Goal: Share content: Share content

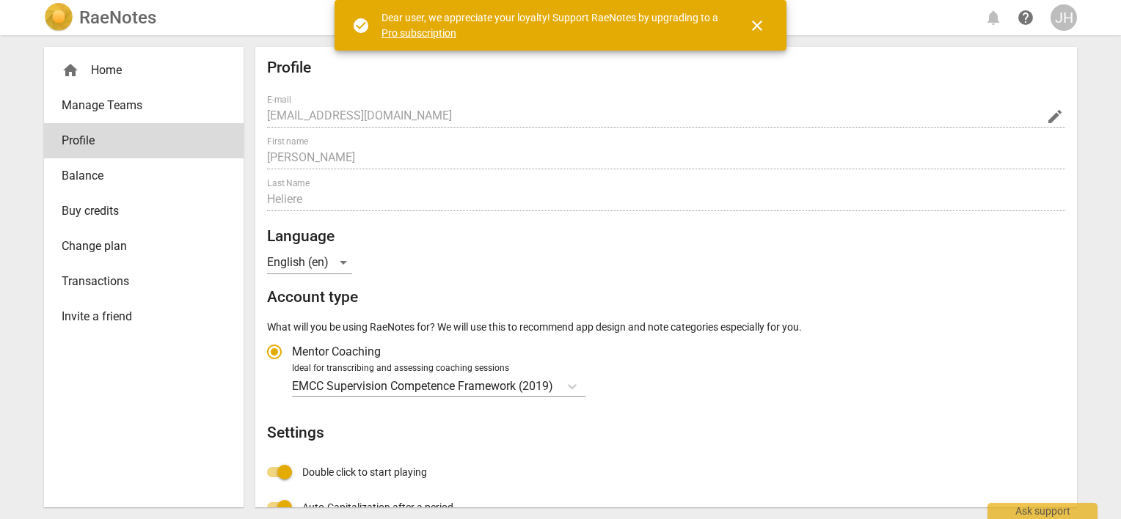
click at [760, 24] on span "close" at bounding box center [757, 26] width 18 height 18
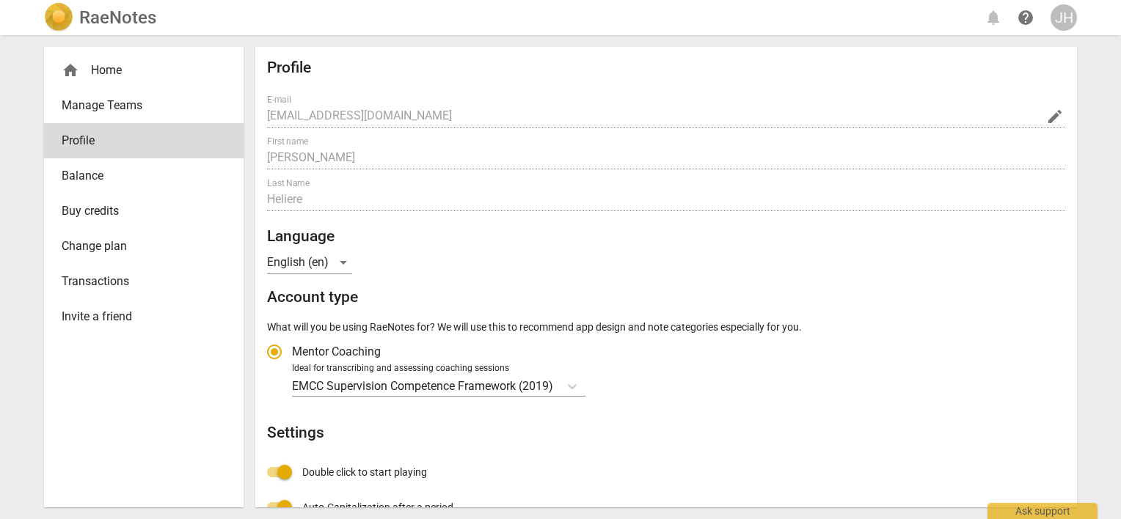
click at [1101, 59] on div "RaeNotes notifications help JH home Home Manage Teams Profile Balance Buy credi…" at bounding box center [560, 259] width 1121 height 519
click at [132, 25] on h2 "RaeNotes" at bounding box center [117, 17] width 77 height 21
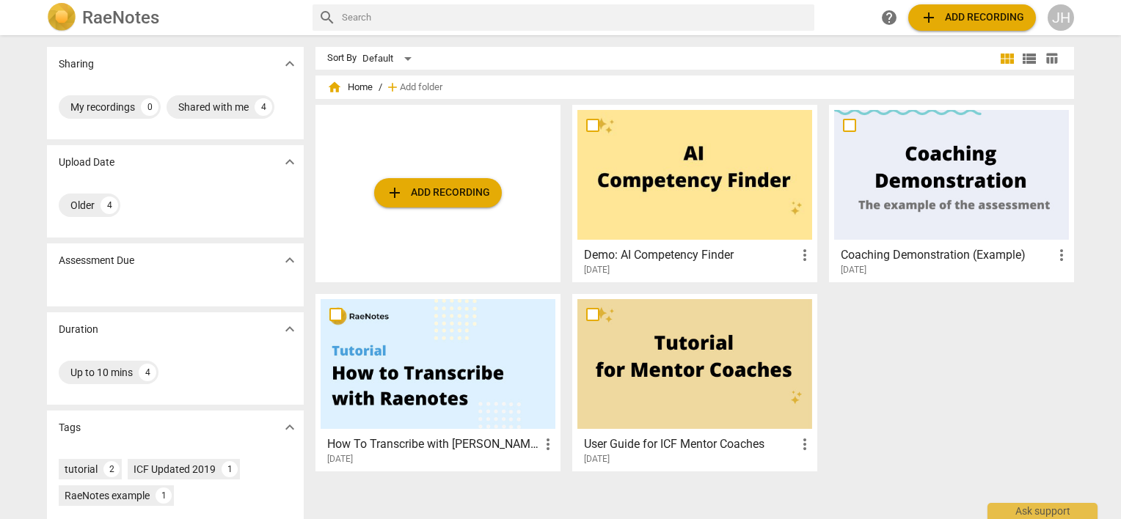
click at [968, 23] on span "add Add recording" at bounding box center [972, 18] width 104 height 18
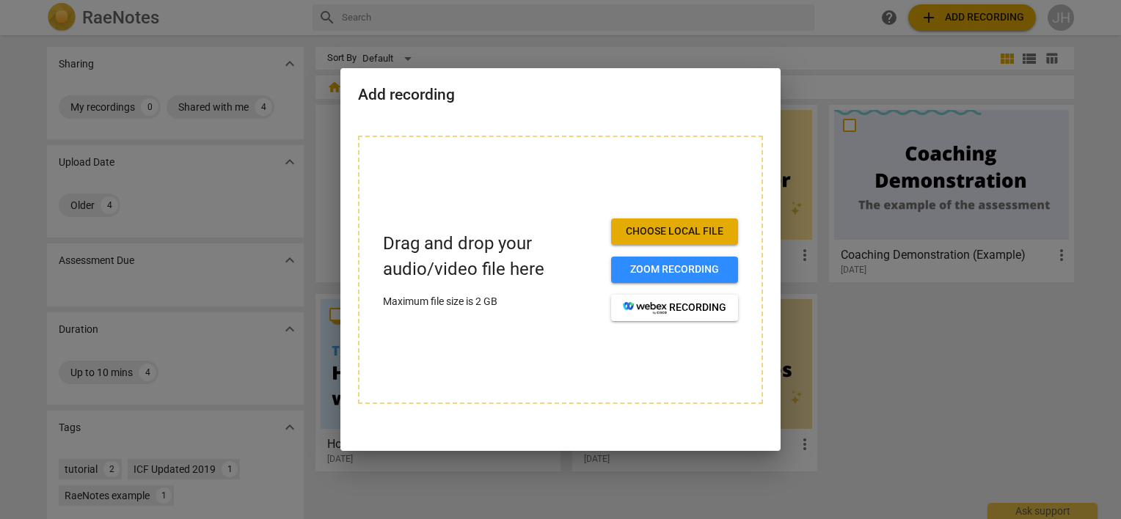
click at [641, 229] on span "Choose local file" at bounding box center [674, 231] width 103 height 15
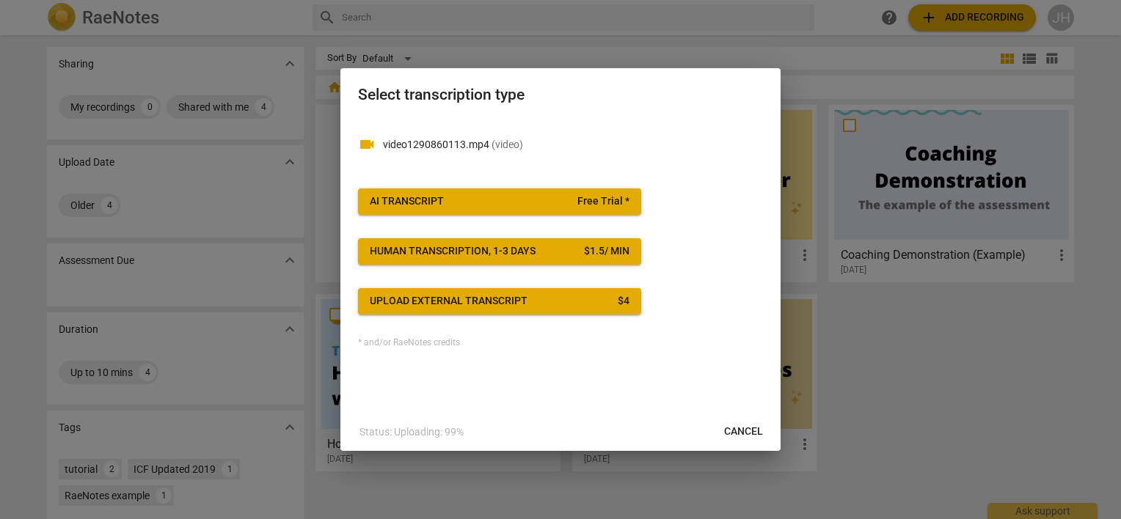
click at [551, 192] on button "AI Transcript Free Trial *" at bounding box center [499, 202] width 283 height 26
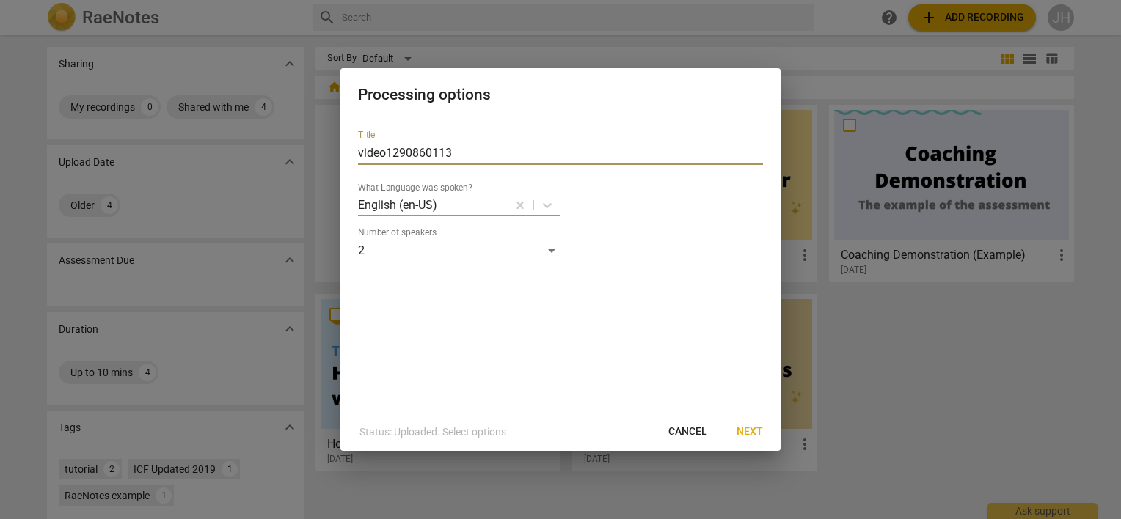
drag, startPoint x: 475, startPoint y: 153, endPoint x: 282, endPoint y: 123, distance: 194.4
click at [267, 123] on div "Processing options Title video1290860113 What Language was spoken? English (en-…" at bounding box center [560, 259] width 1121 height 519
type input "Coaching Session N1 [PERSON_NAME]"
click at [745, 431] on span "Next" at bounding box center [749, 432] width 26 height 15
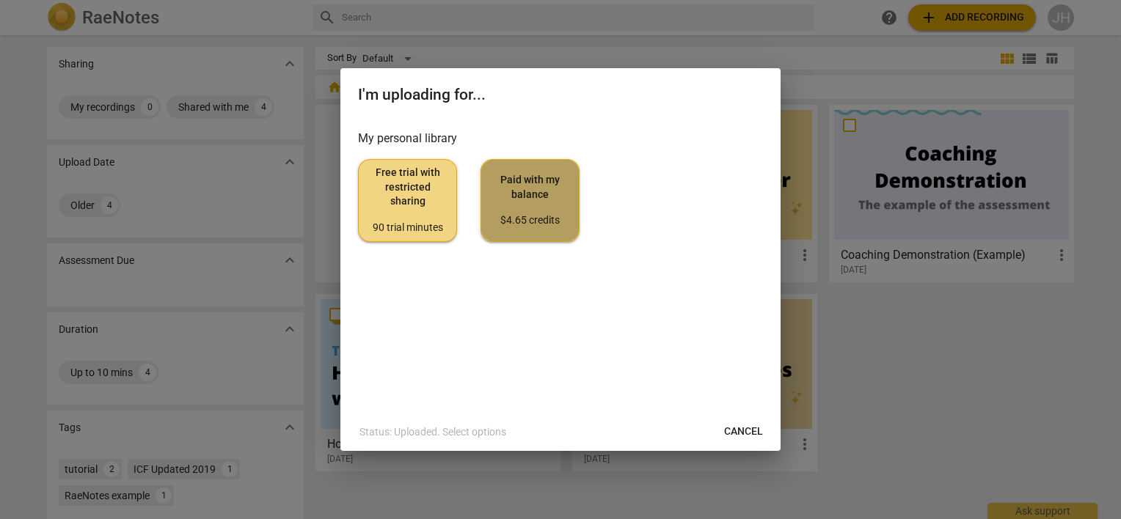
click at [556, 235] on button "Paid with my balance $4.65 credits" at bounding box center [529, 200] width 99 height 82
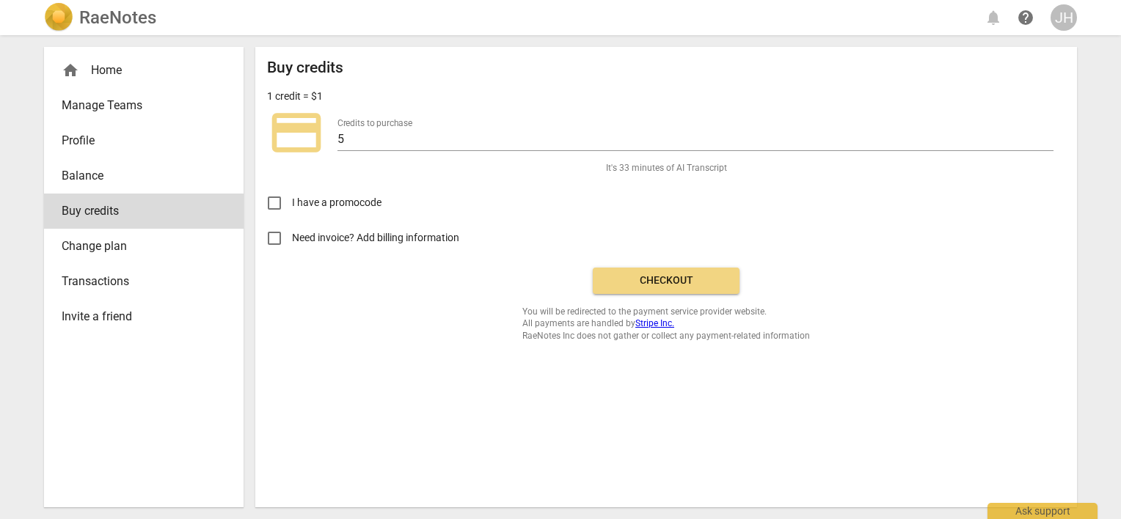
click at [659, 275] on span "Checkout" at bounding box center [665, 281] width 123 height 15
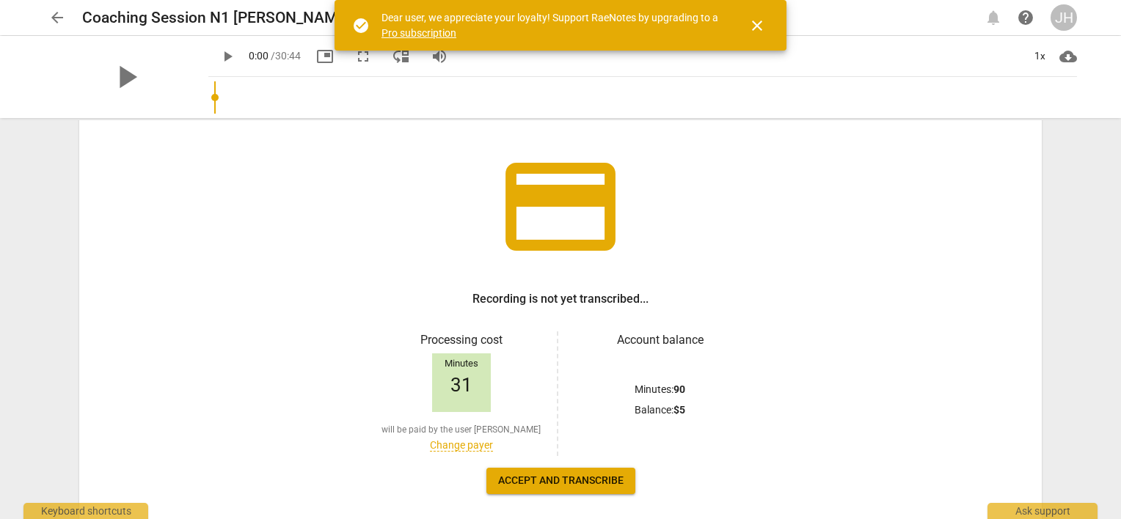
scroll to position [142, 0]
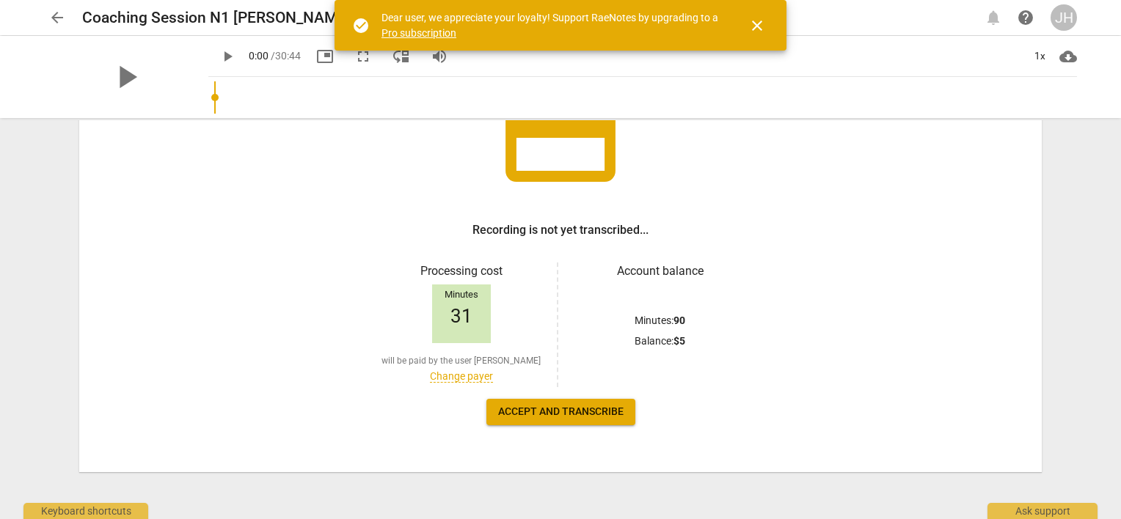
click at [530, 420] on button "Accept and transcribe" at bounding box center [560, 412] width 149 height 26
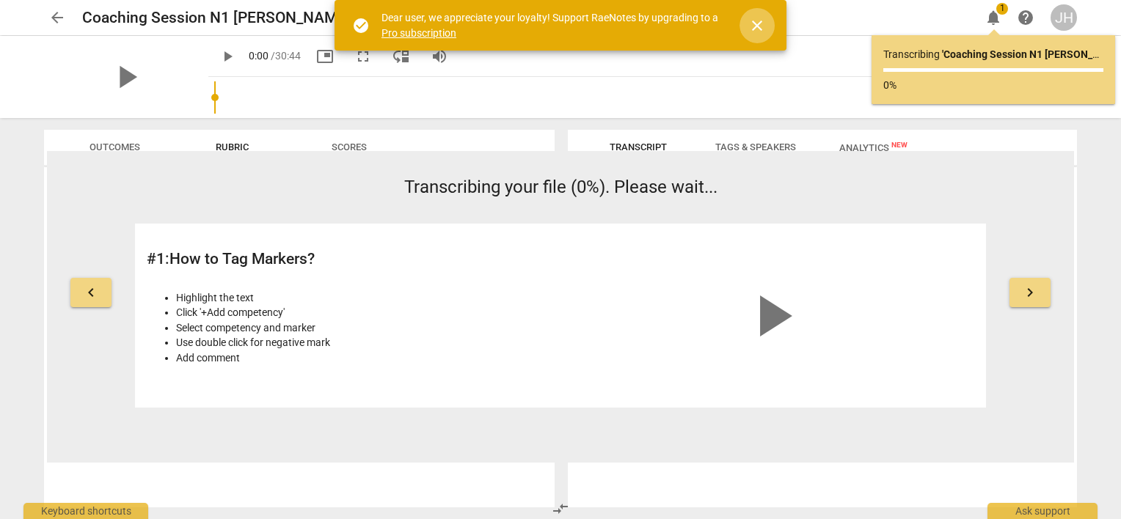
click at [764, 28] on span "close" at bounding box center [757, 26] width 18 height 18
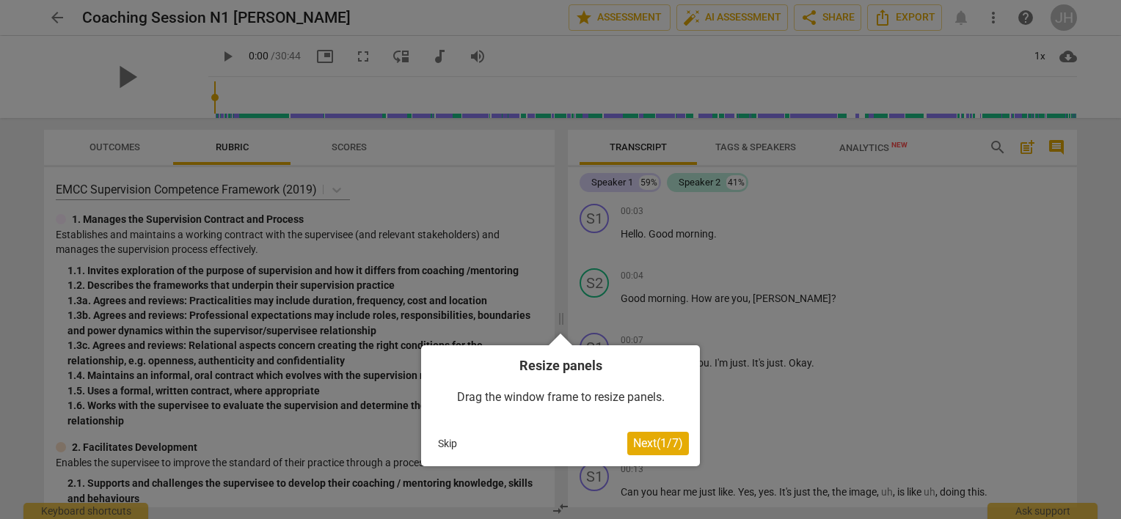
click at [648, 447] on span "Next ( 1 / 7 )" at bounding box center [658, 443] width 50 height 14
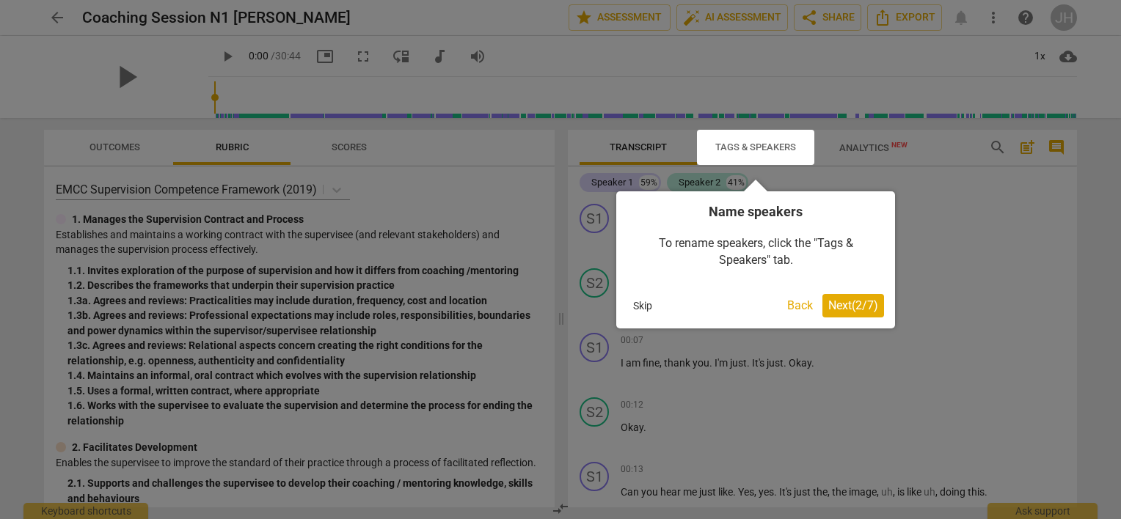
click at [833, 307] on span "Next ( 2 / 7 )" at bounding box center [853, 306] width 50 height 14
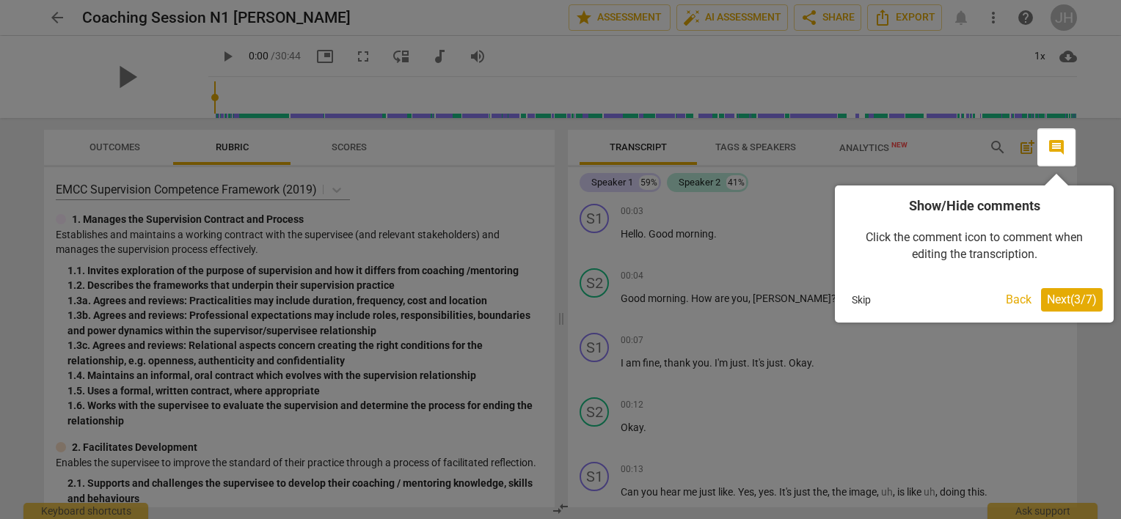
click at [1059, 293] on span "Next ( 3 / 7 )" at bounding box center [1072, 300] width 50 height 14
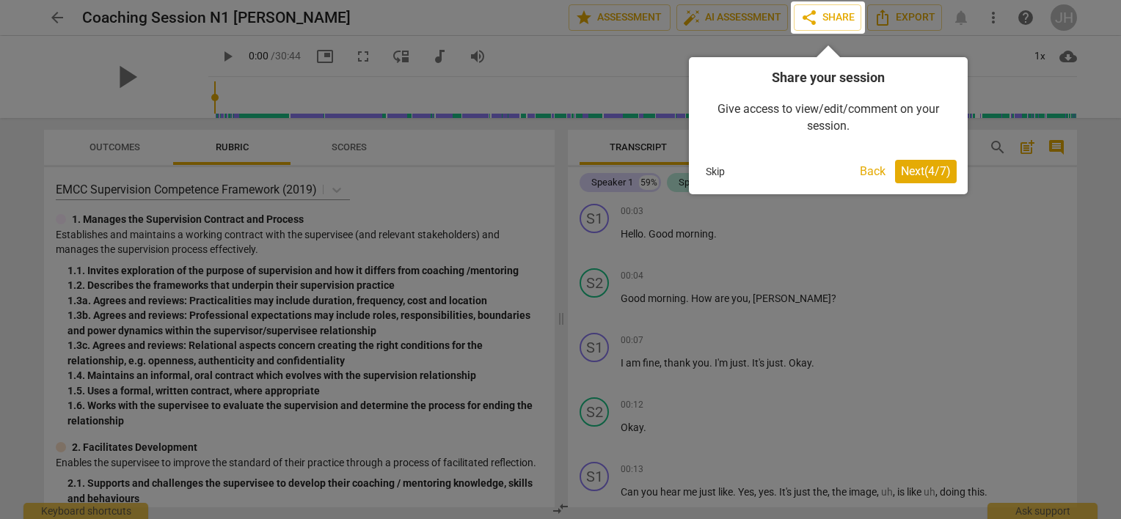
click at [932, 172] on span "Next ( 4 / 7 )" at bounding box center [926, 171] width 50 height 14
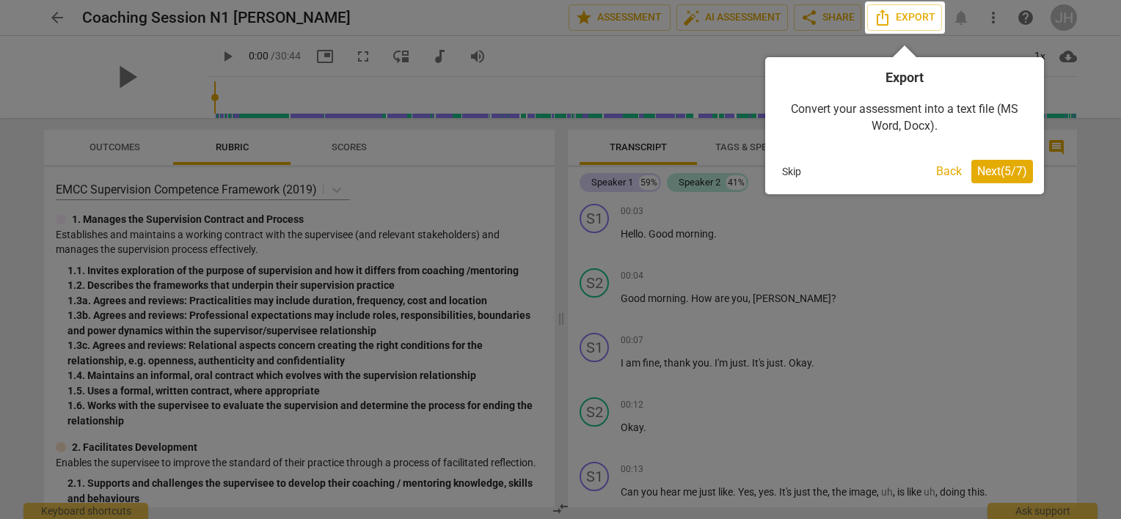
click at [998, 170] on span "Next ( 5 / 7 )" at bounding box center [1002, 171] width 50 height 14
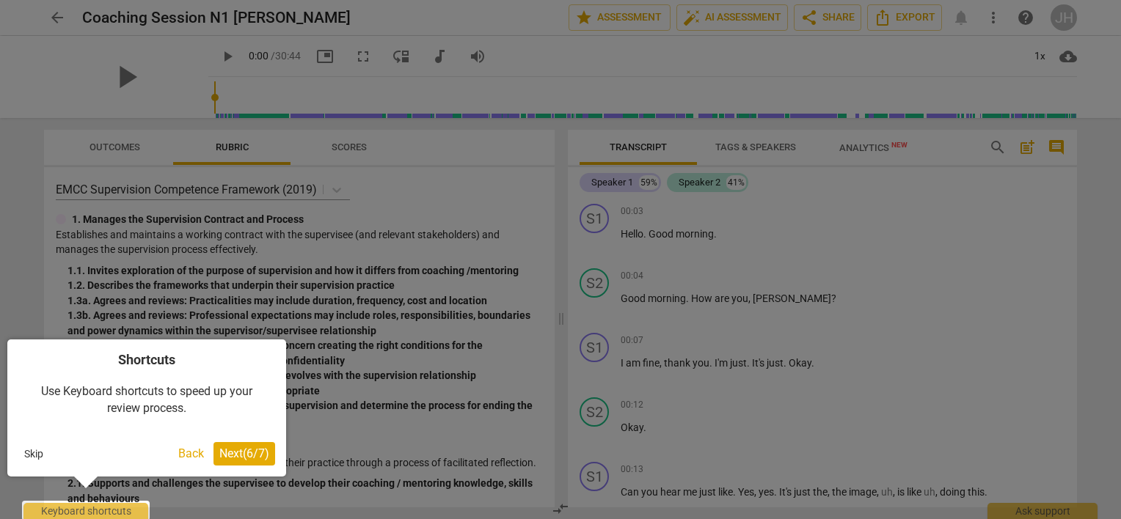
click at [235, 452] on span "Next ( 6 / 7 )" at bounding box center [244, 454] width 50 height 14
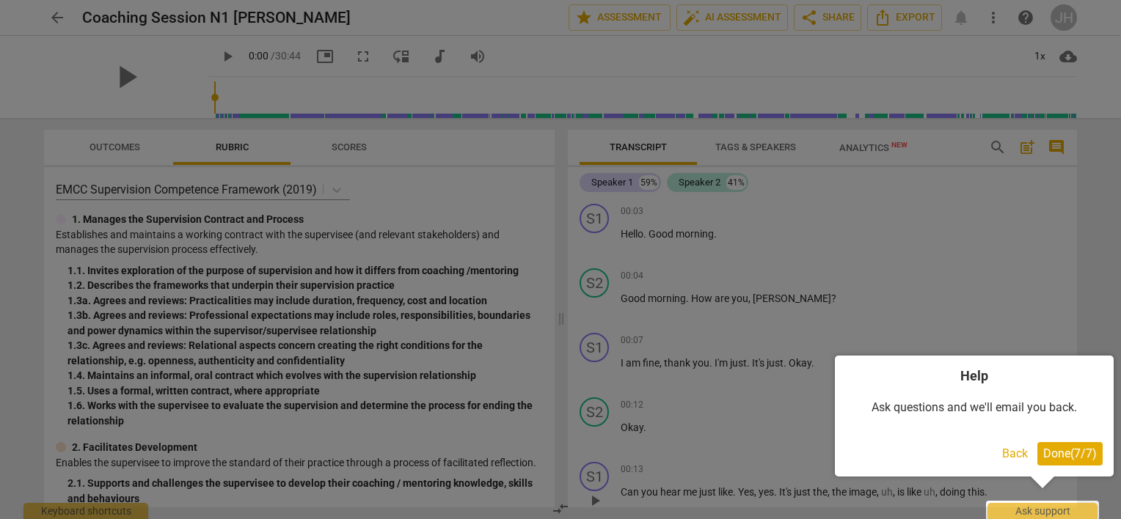
click at [1063, 456] on span "Done ( 7 / 7 )" at bounding box center [1070, 454] width 54 height 14
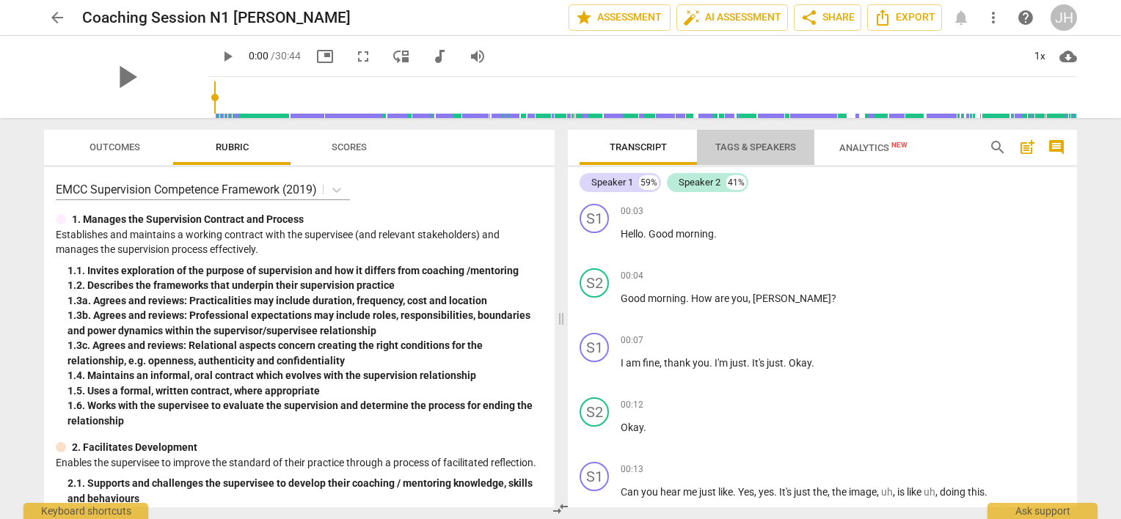
click at [757, 146] on span "Tags & Speakers" at bounding box center [755, 147] width 81 height 11
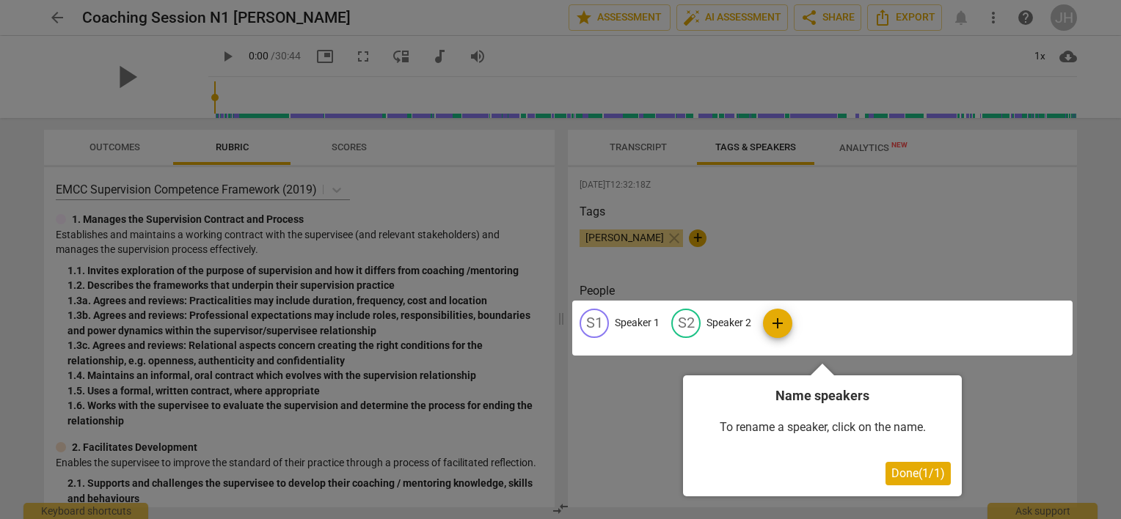
click at [913, 472] on span "Done ( 1 / 1 )" at bounding box center [918, 474] width 54 height 14
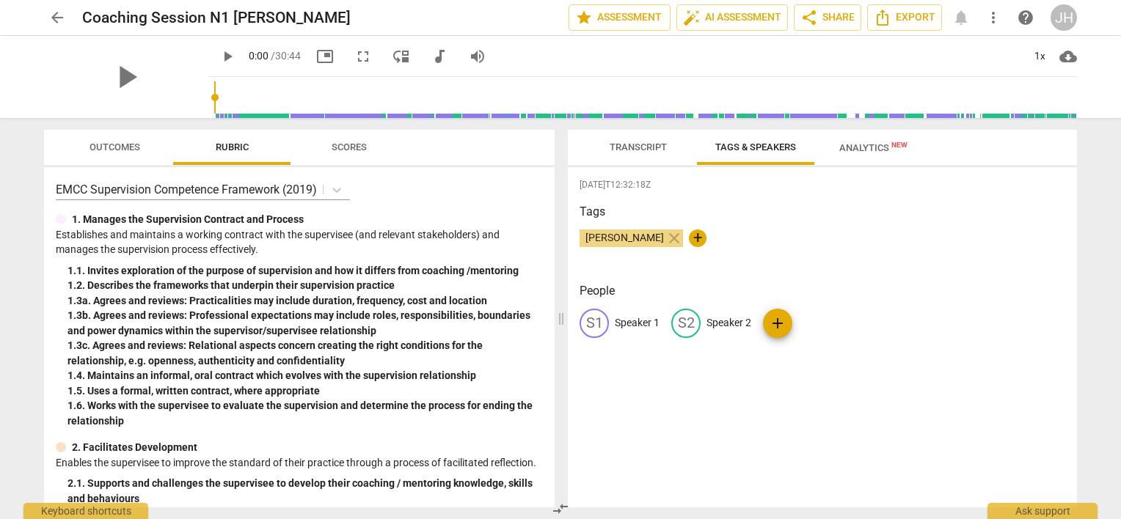
click at [99, 147] on span "Outcomes" at bounding box center [114, 147] width 51 height 11
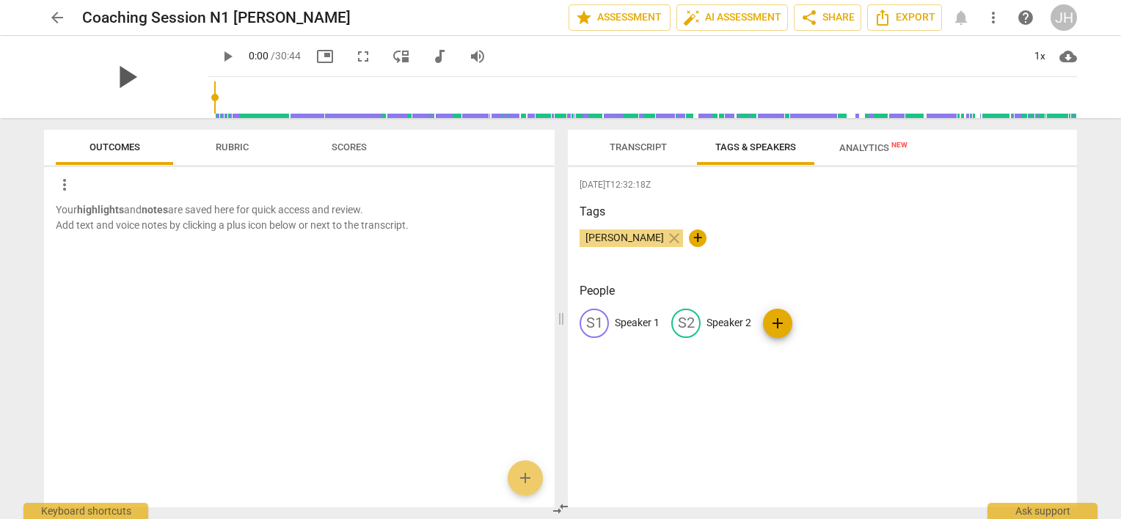
click at [123, 81] on span "play_arrow" at bounding box center [126, 77] width 38 height 38
click at [121, 76] on span "pause" at bounding box center [126, 77] width 38 height 38
type input "6"
click at [242, 153] on span "Rubric" at bounding box center [232, 148] width 68 height 20
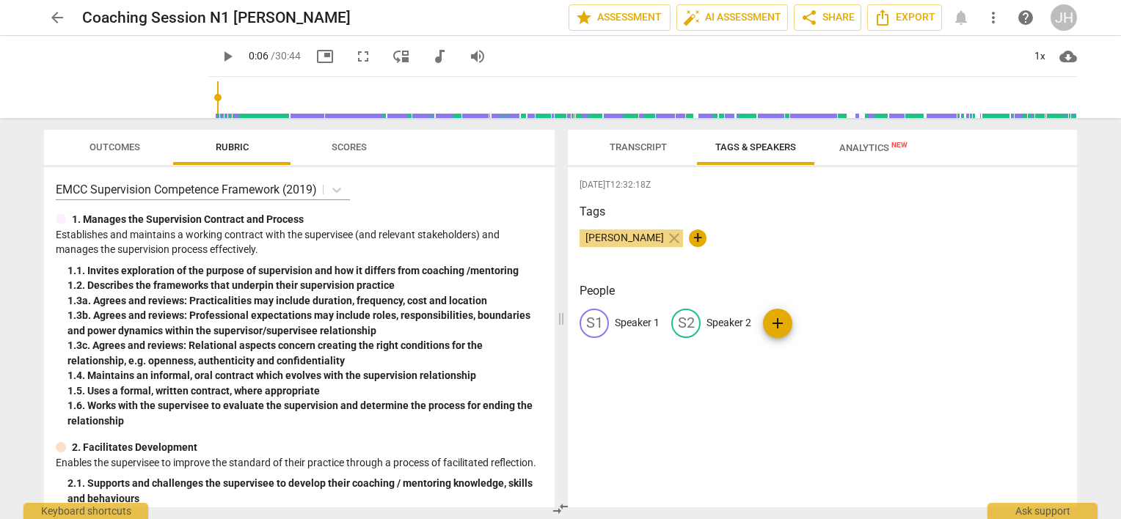
click at [646, 153] on span "Transcript" at bounding box center [638, 148] width 92 height 20
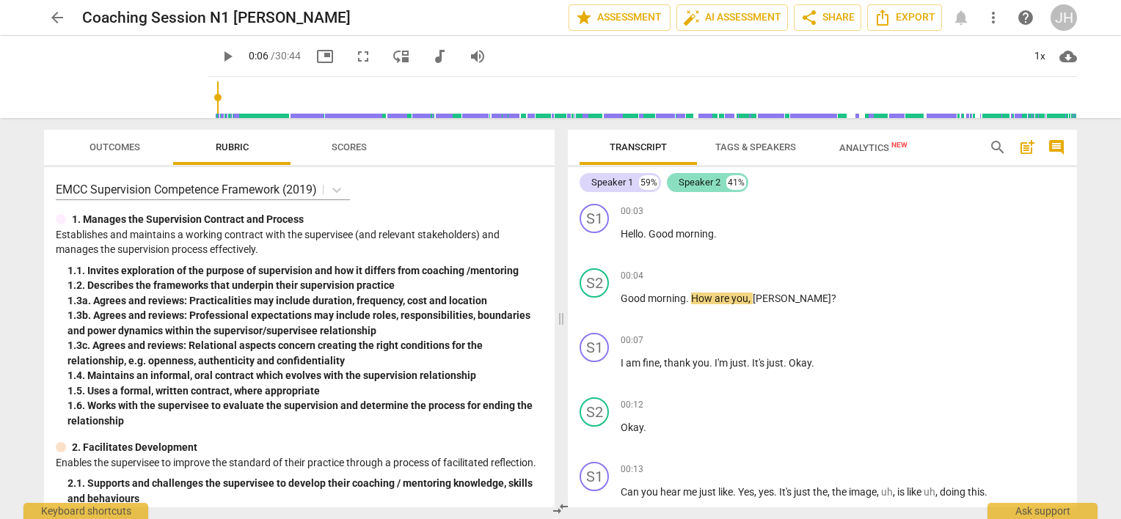
click at [687, 183] on div "Speaker 2" at bounding box center [700, 182] width 42 height 15
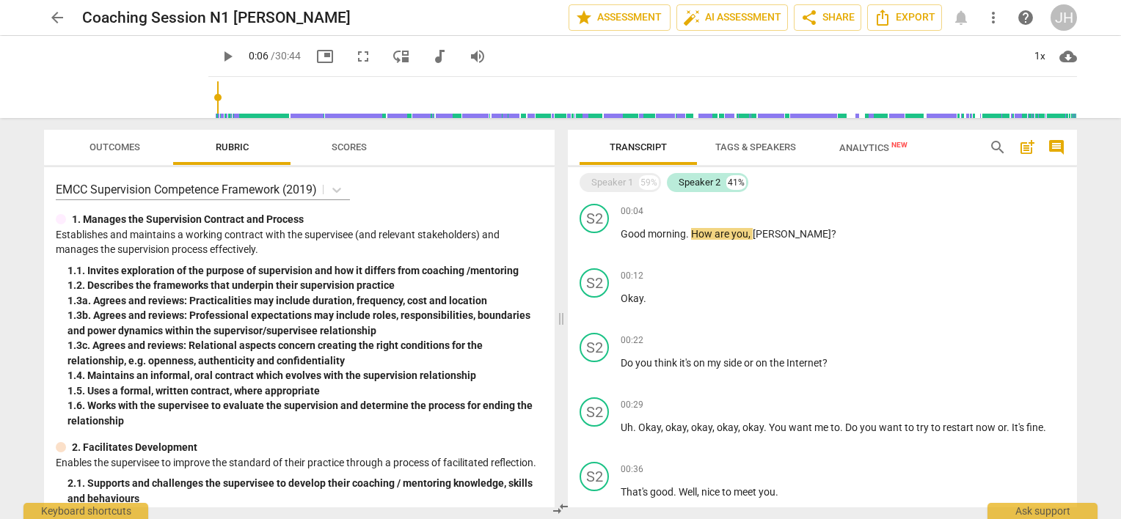
click at [734, 148] on span "Tags & Speakers" at bounding box center [755, 147] width 81 height 11
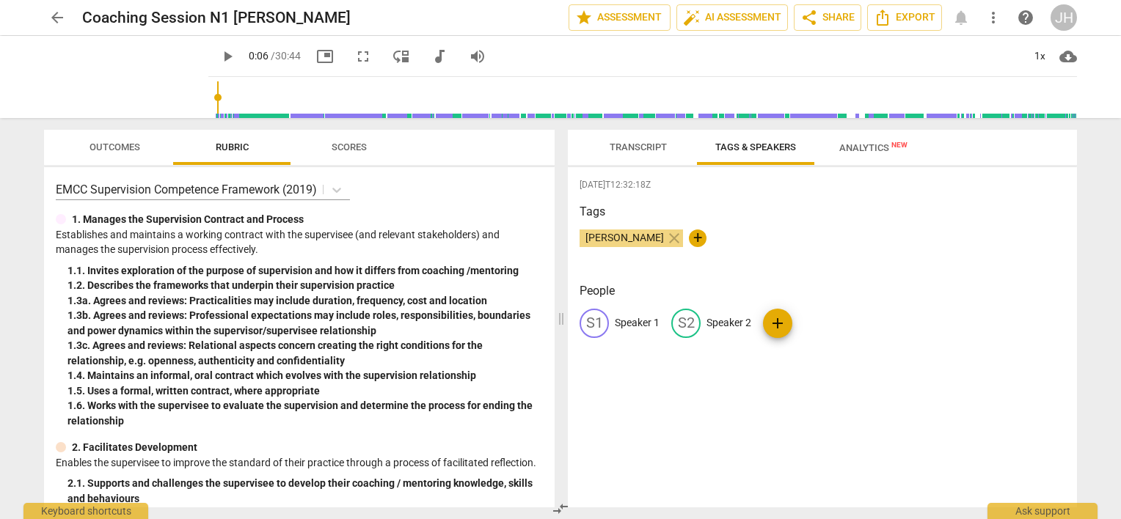
click at [728, 321] on p "Speaker 2" at bounding box center [728, 322] width 45 height 15
type input "[PERSON_NAME]"
click at [640, 323] on p "Speaker 1" at bounding box center [637, 322] width 45 height 15
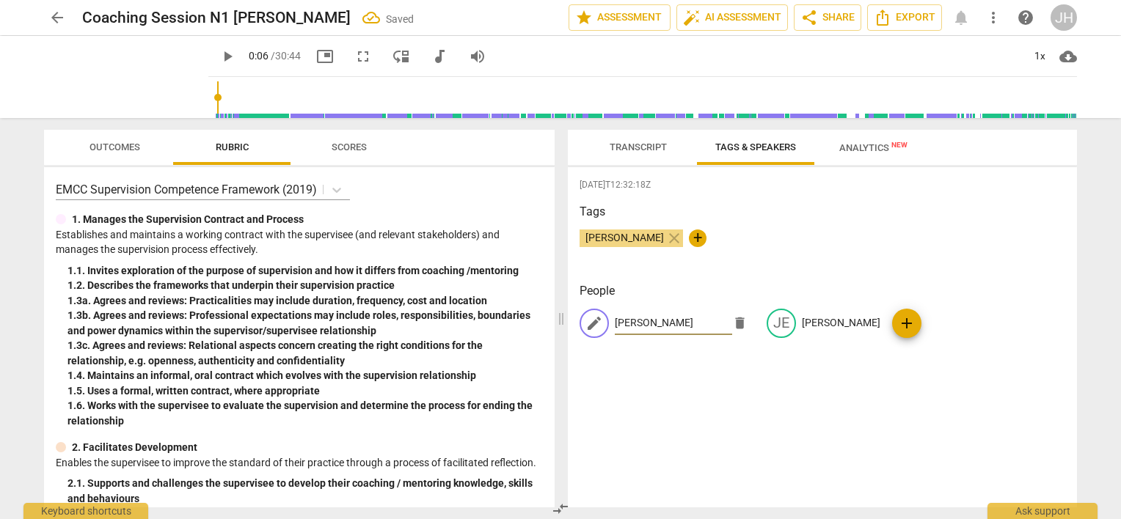
type input "Luciana"
click at [973, 326] on div "edit Luciana delete JE Jean add" at bounding box center [823, 329] width 486 height 41
click at [646, 145] on span "Transcript" at bounding box center [638, 147] width 57 height 11
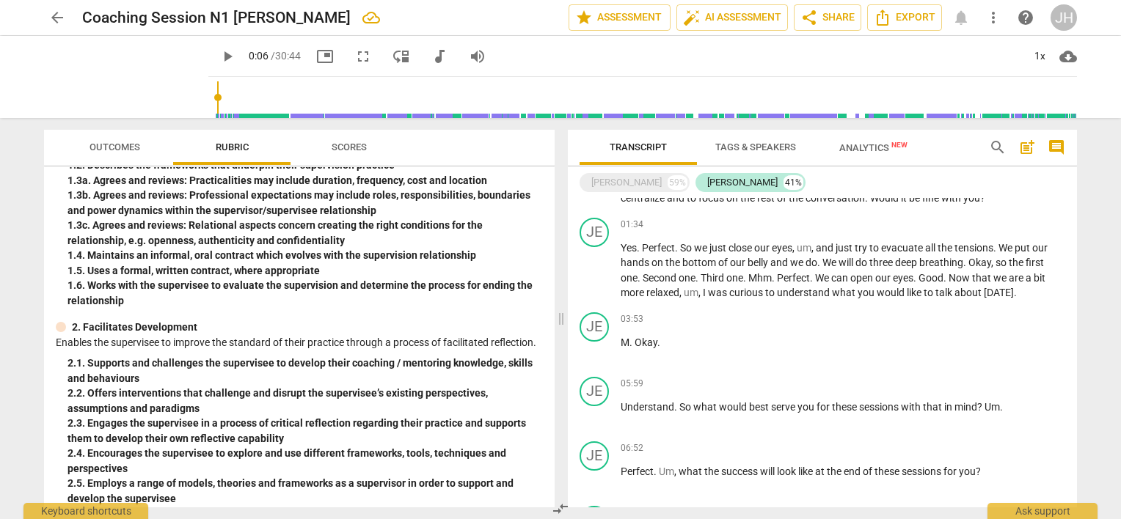
scroll to position [0, 0]
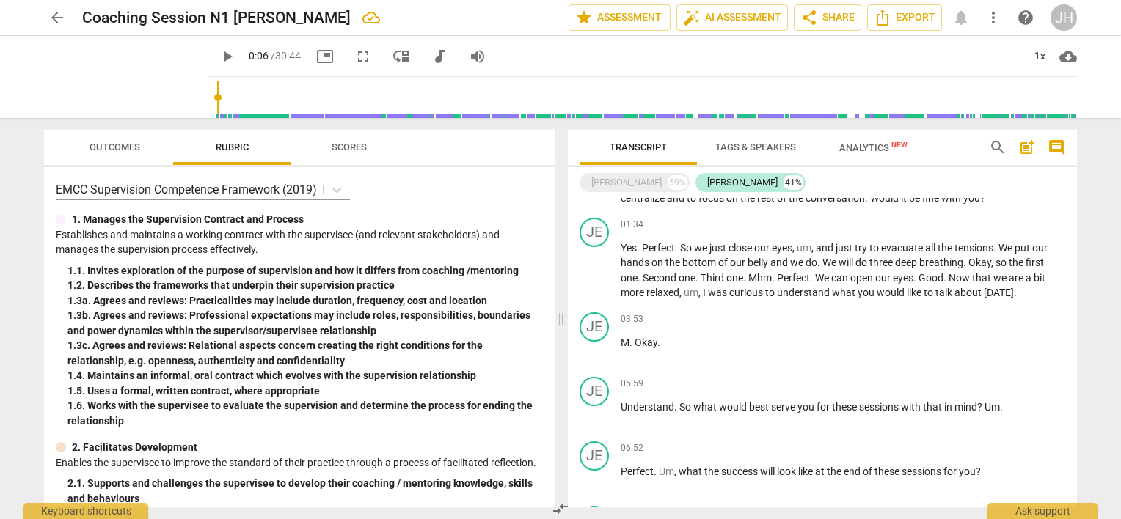
click at [122, 153] on span "Outcomes" at bounding box center [115, 148] width 86 height 20
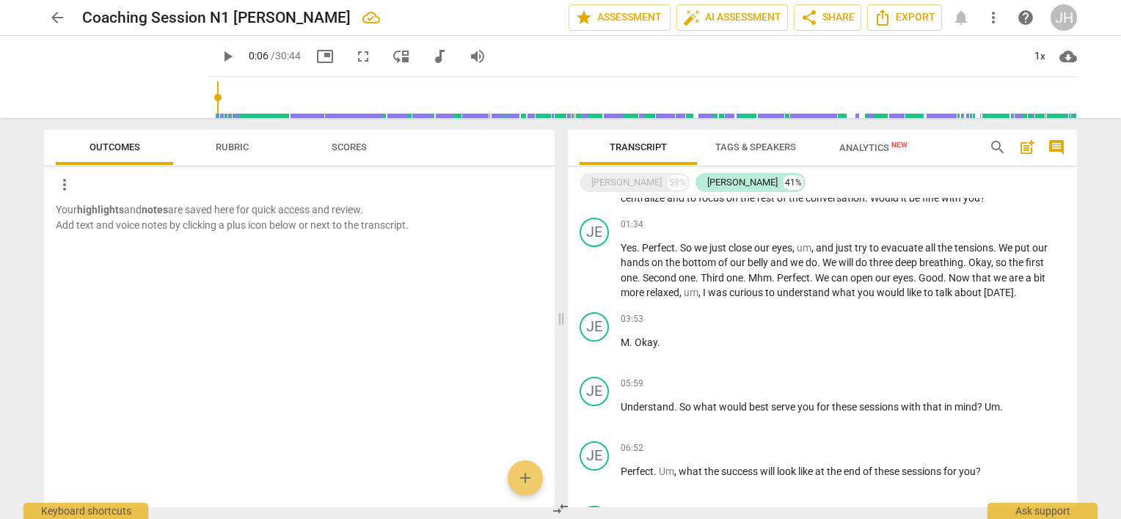
click at [220, 144] on span "Rubric" at bounding box center [232, 147] width 33 height 11
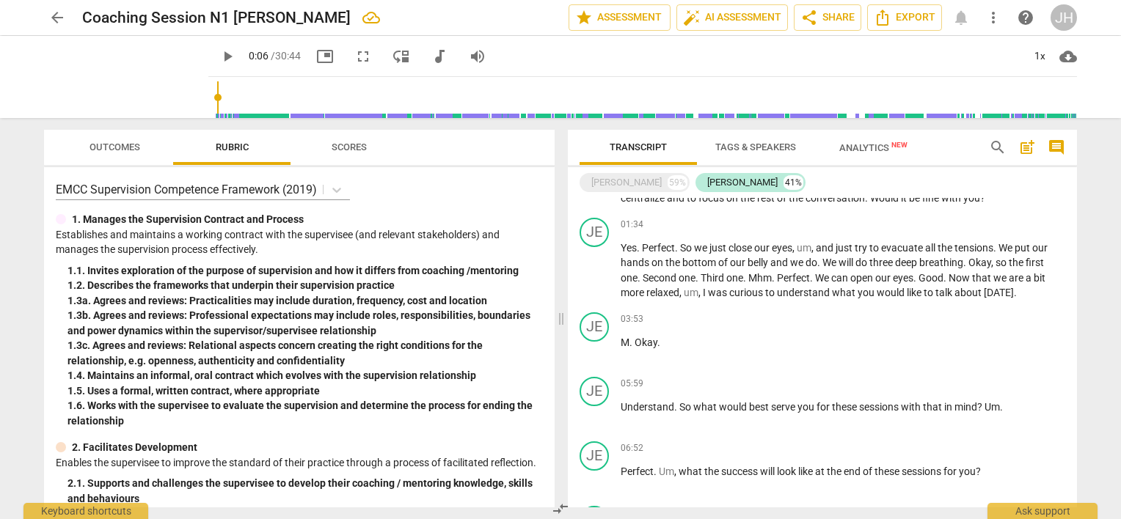
click at [352, 147] on span "Scores" at bounding box center [349, 147] width 35 height 11
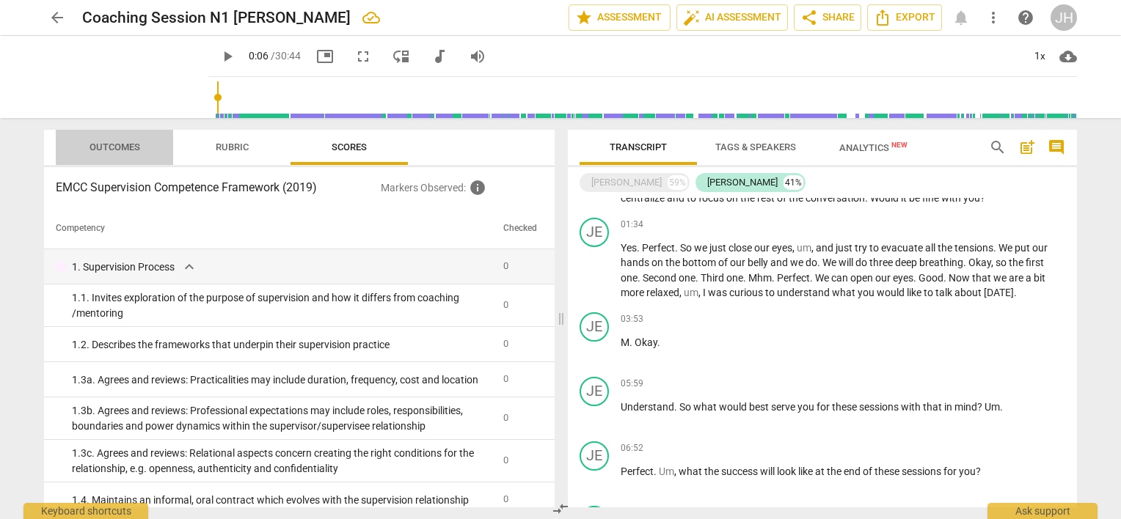
click at [139, 151] on span "Outcomes" at bounding box center [115, 148] width 86 height 20
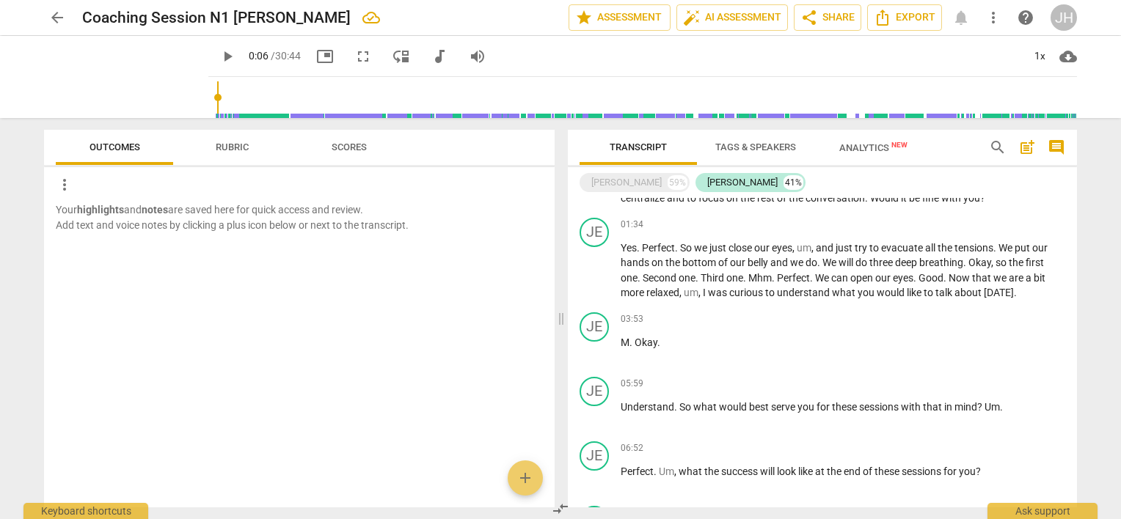
click at [1098, 145] on div "arrow_back Coaching Session N1 Jean Heliere edit star Assessment auto_fix_high …" at bounding box center [560, 259] width 1121 height 519
click at [1061, 146] on span "comment" at bounding box center [1057, 148] width 18 height 18
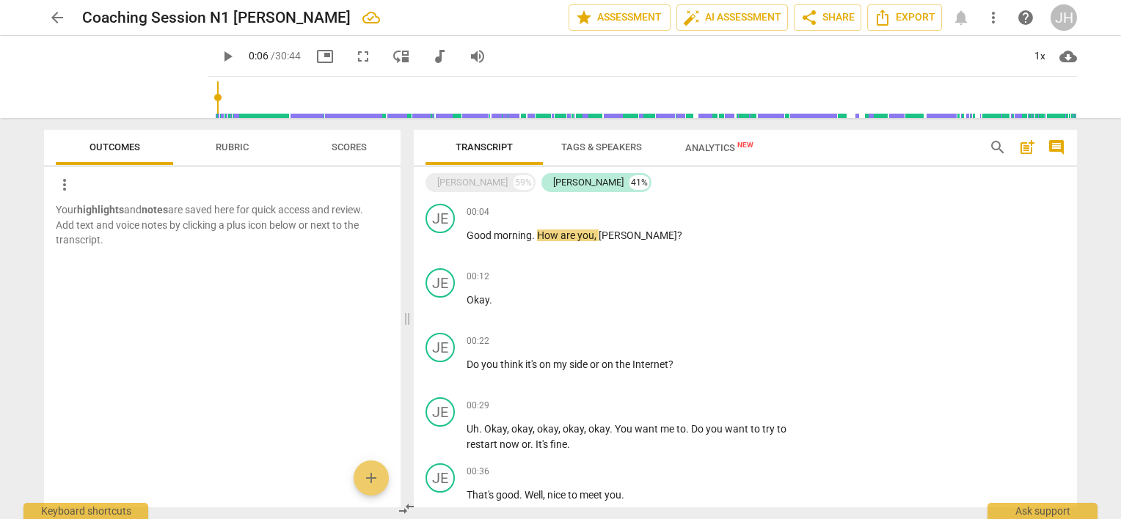
click at [1089, 158] on div "arrow_back Coaching Session N1 Jean Heliere edit star Assessment auto_fix_high …" at bounding box center [560, 259] width 1121 height 519
click at [733, 147] on span "Analytics New" at bounding box center [719, 147] width 68 height 11
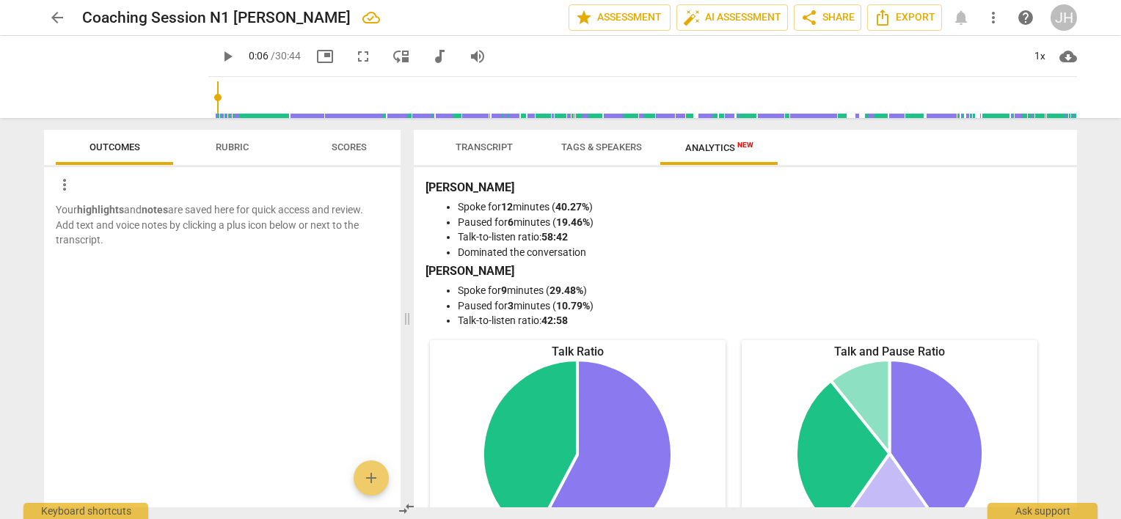
click at [585, 144] on span "Tags & Speakers" at bounding box center [601, 147] width 81 height 11
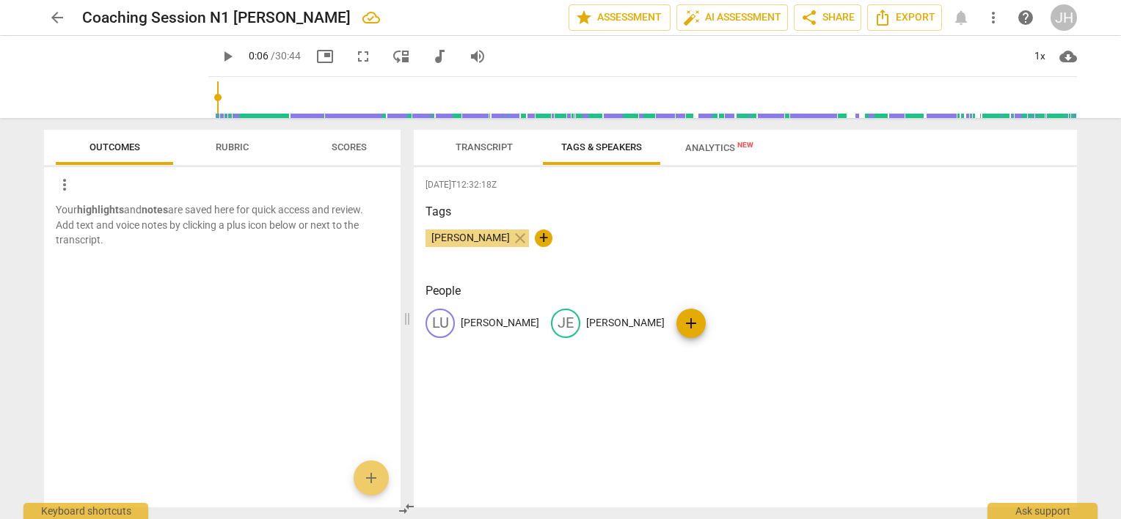
click at [514, 146] on span "Transcript" at bounding box center [484, 148] width 92 height 20
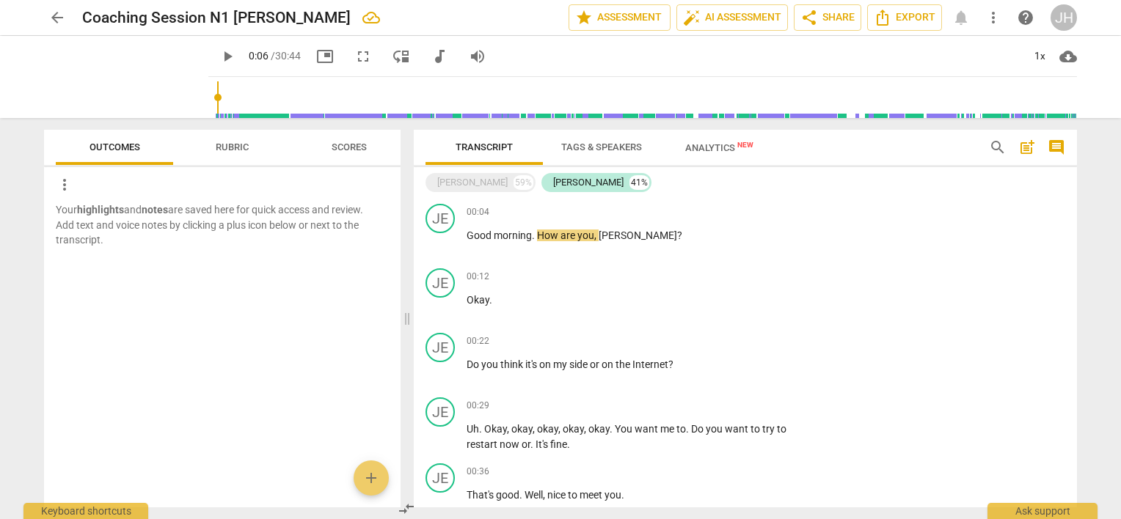
click at [352, 144] on span "Scores" at bounding box center [349, 147] width 35 height 11
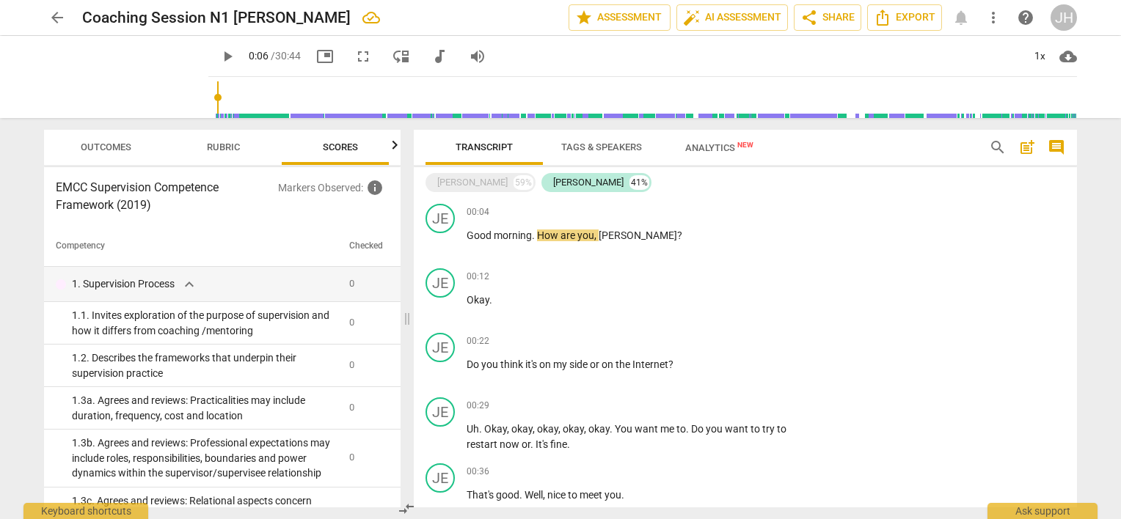
scroll to position [0, 18]
click at [240, 147] on span "Rubric" at bounding box center [214, 148] width 68 height 20
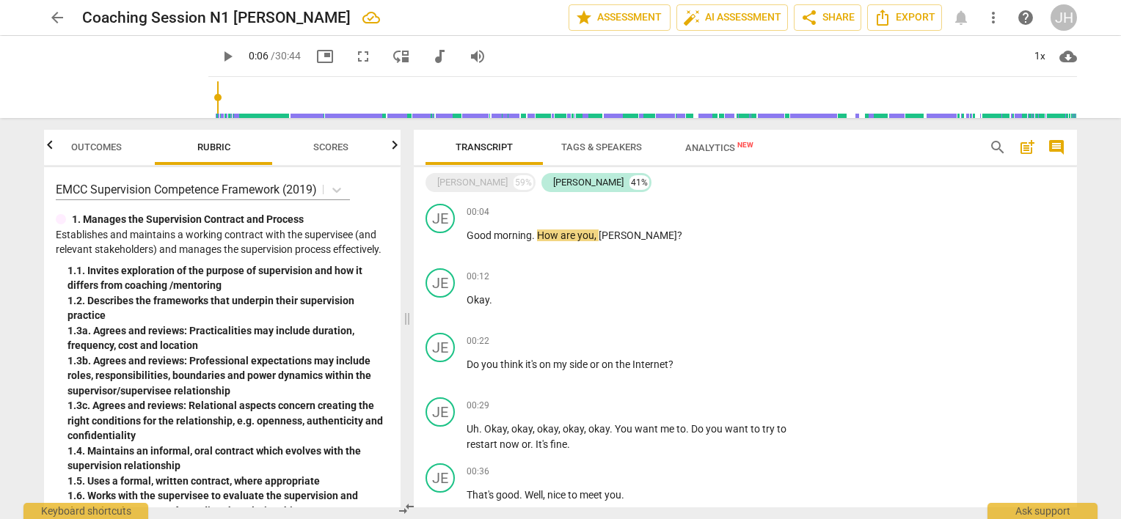
click at [85, 150] on span "Outcomes" at bounding box center [96, 147] width 51 height 11
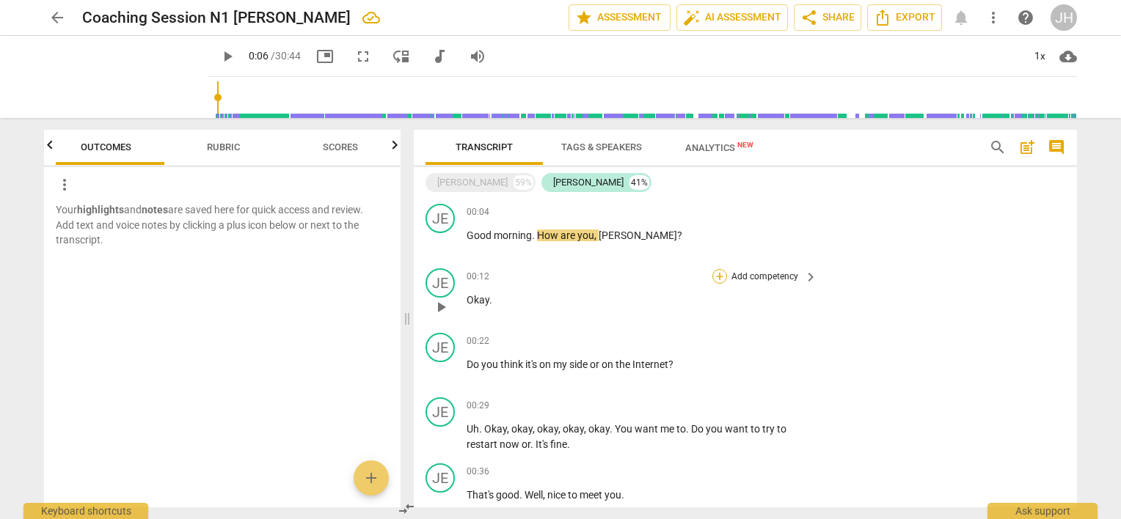
scroll to position [0, 0]
click at [583, 15] on span "star" at bounding box center [584, 18] width 18 height 18
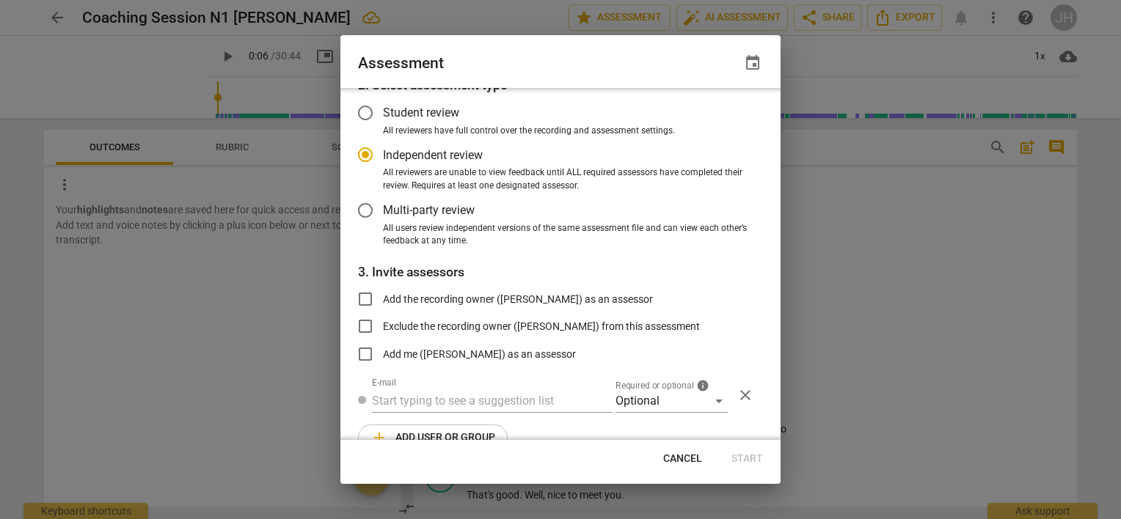
scroll to position [101, 0]
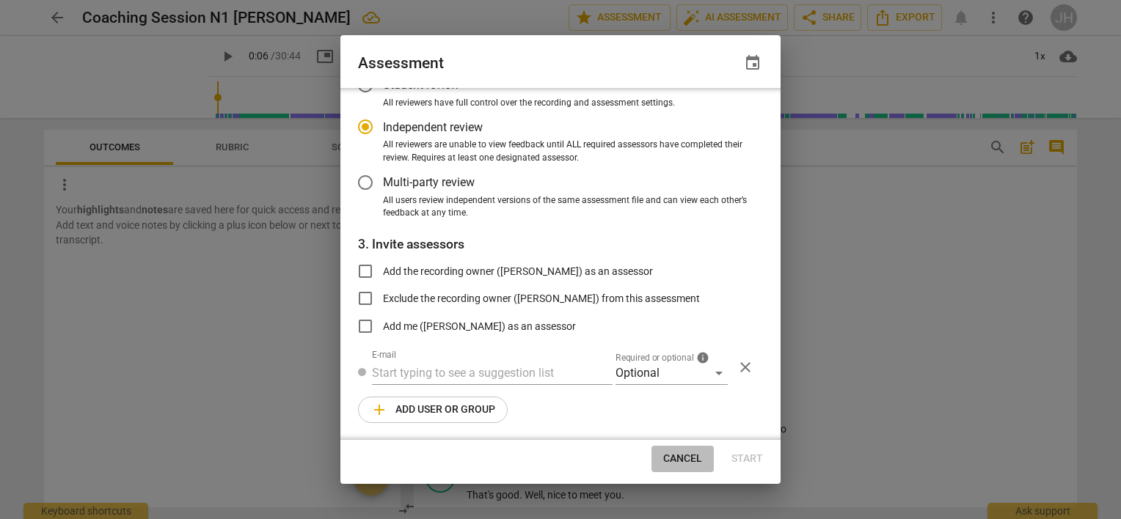
click at [694, 464] on span "Cancel" at bounding box center [682, 459] width 39 height 15
radio input "false"
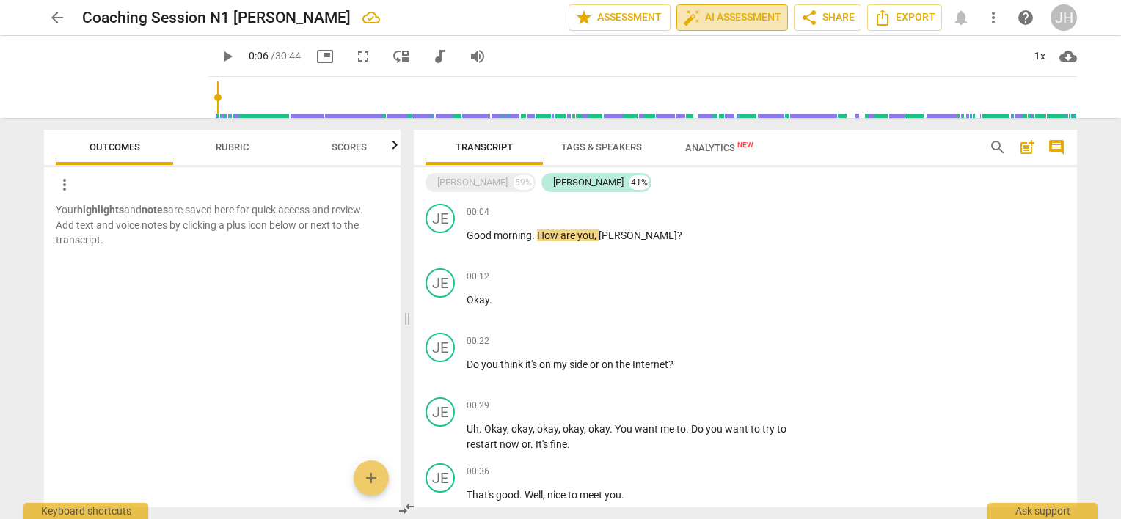
click at [755, 21] on span "auto_fix_high AI Assessment" at bounding box center [732, 18] width 98 height 18
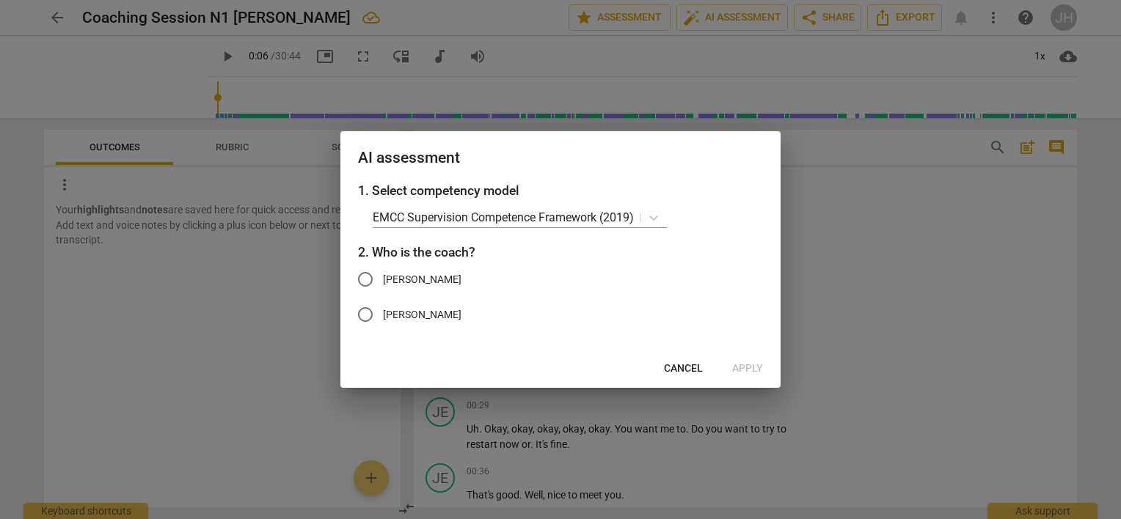
click at [682, 375] on span "Cancel" at bounding box center [683, 369] width 39 height 15
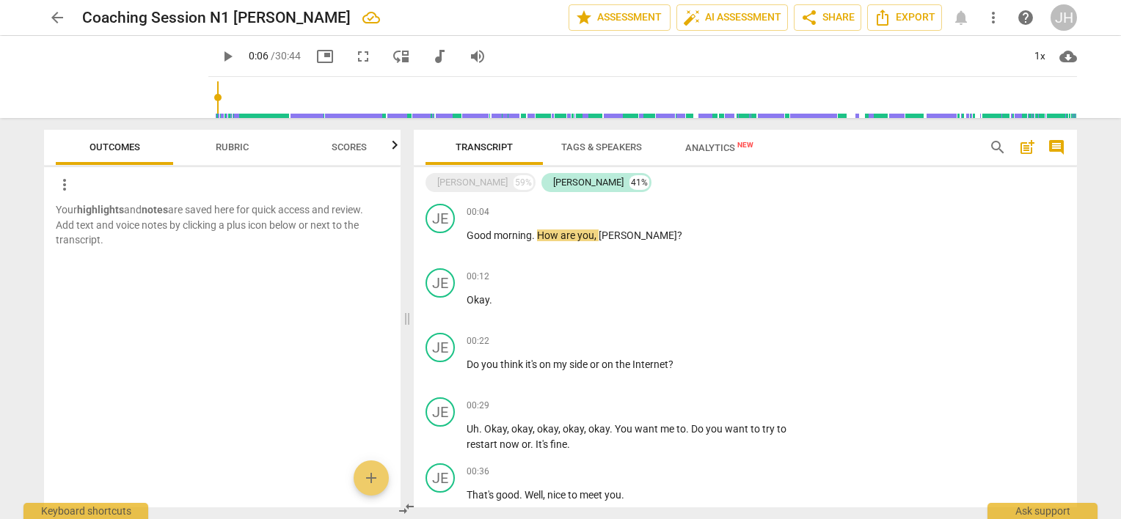
click at [1023, 147] on span "post_add" at bounding box center [1027, 148] width 18 height 18
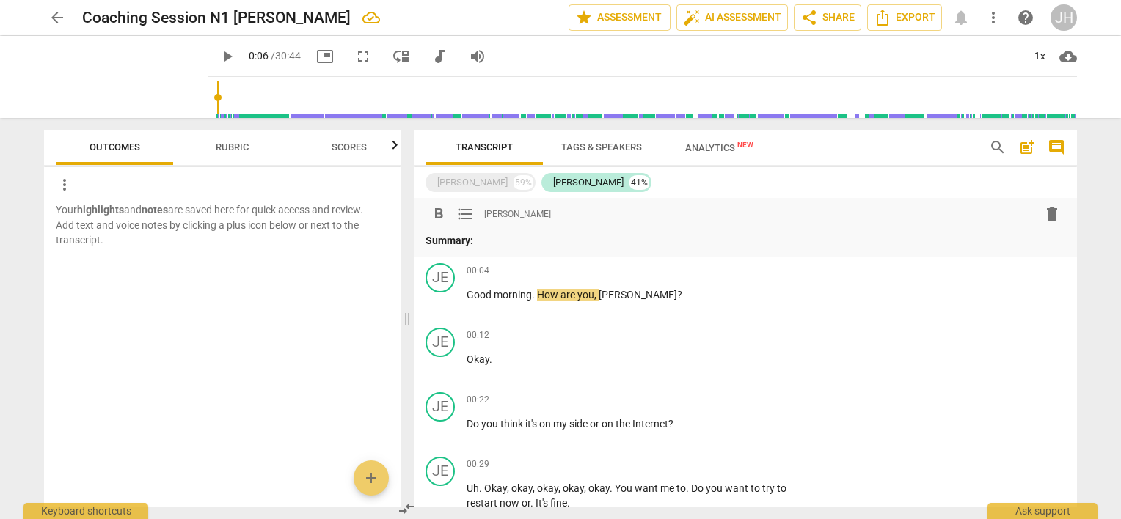
click at [1023, 147] on span "post_add" at bounding box center [1027, 148] width 18 height 18
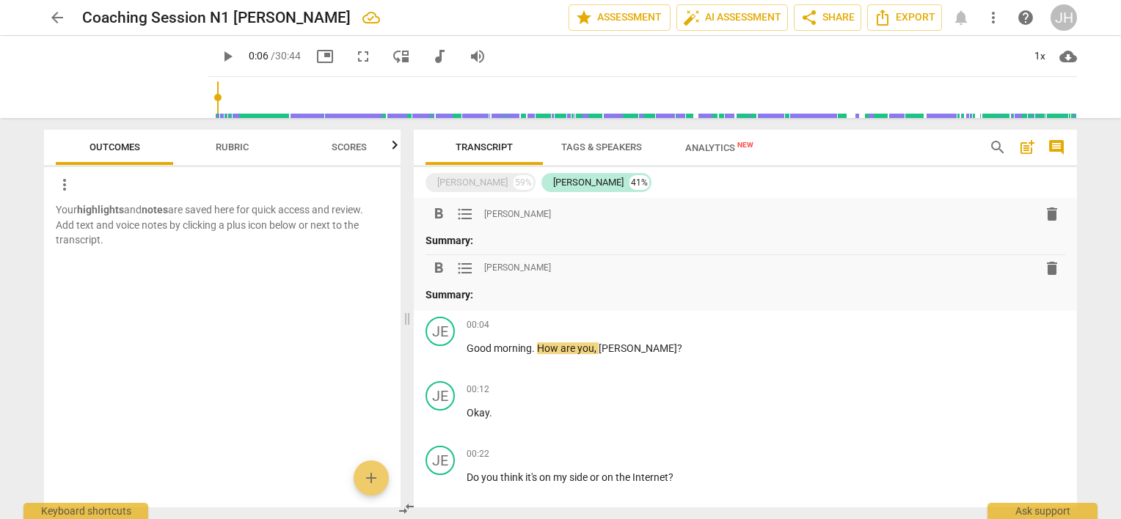
click at [1043, 213] on span "delete" at bounding box center [1052, 214] width 18 height 18
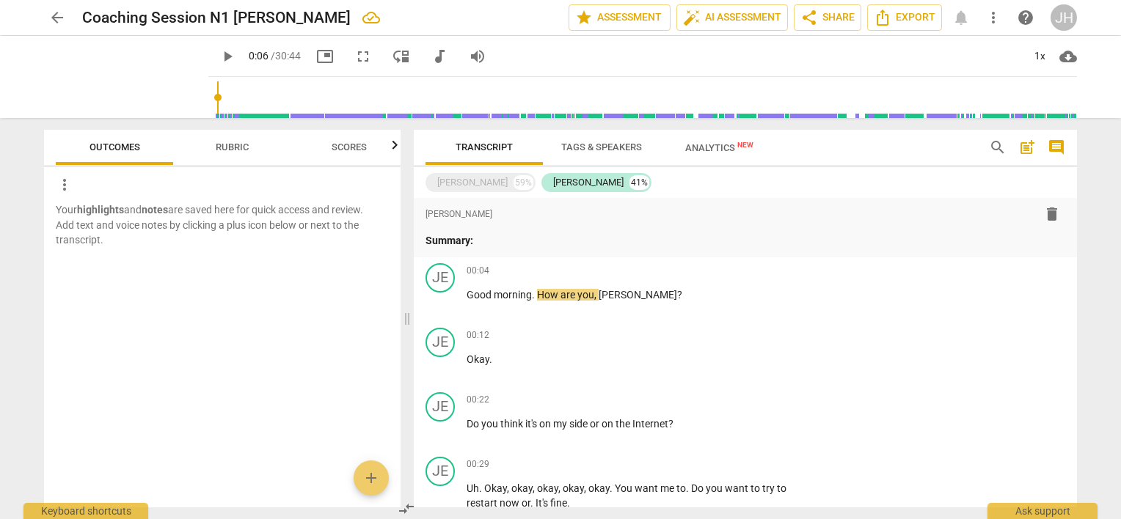
click at [1046, 212] on span "delete" at bounding box center [1052, 214] width 18 height 18
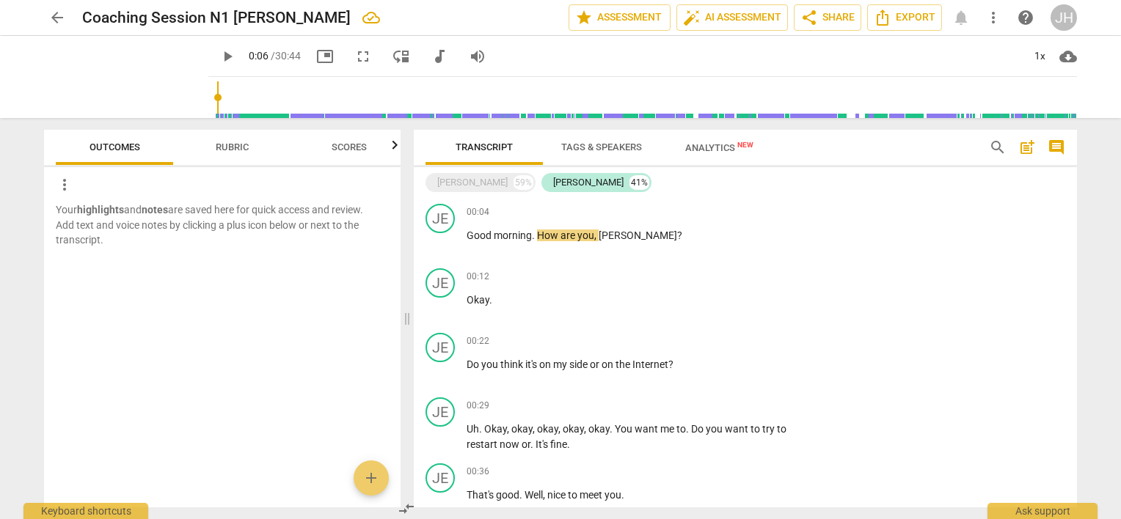
click at [1057, 134] on div "search post_add comment" at bounding box center [1027, 147] width 88 height 35
click at [1057, 142] on span "comment" at bounding box center [1057, 148] width 18 height 18
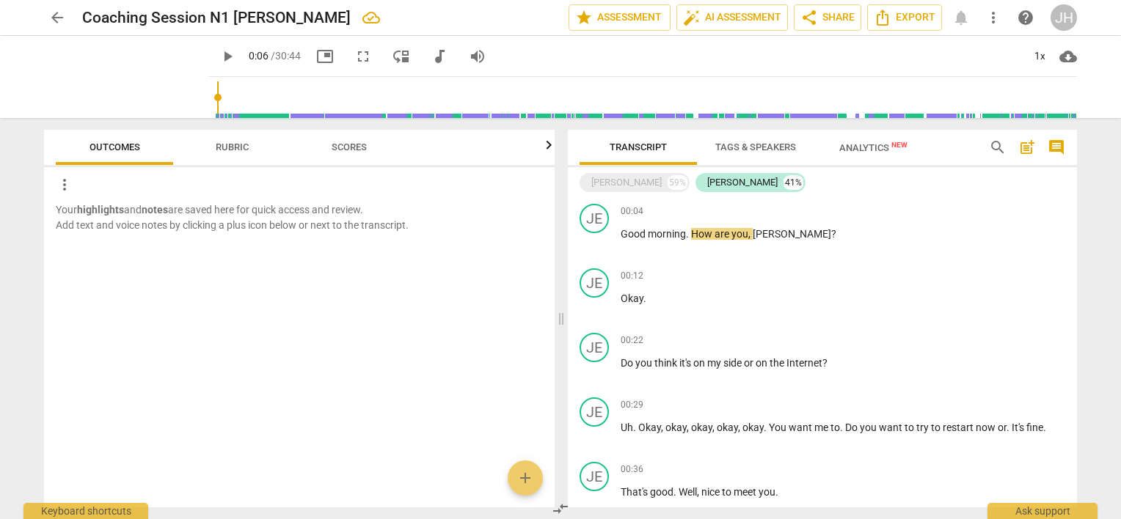
click at [1053, 139] on span "comment" at bounding box center [1057, 148] width 18 height 18
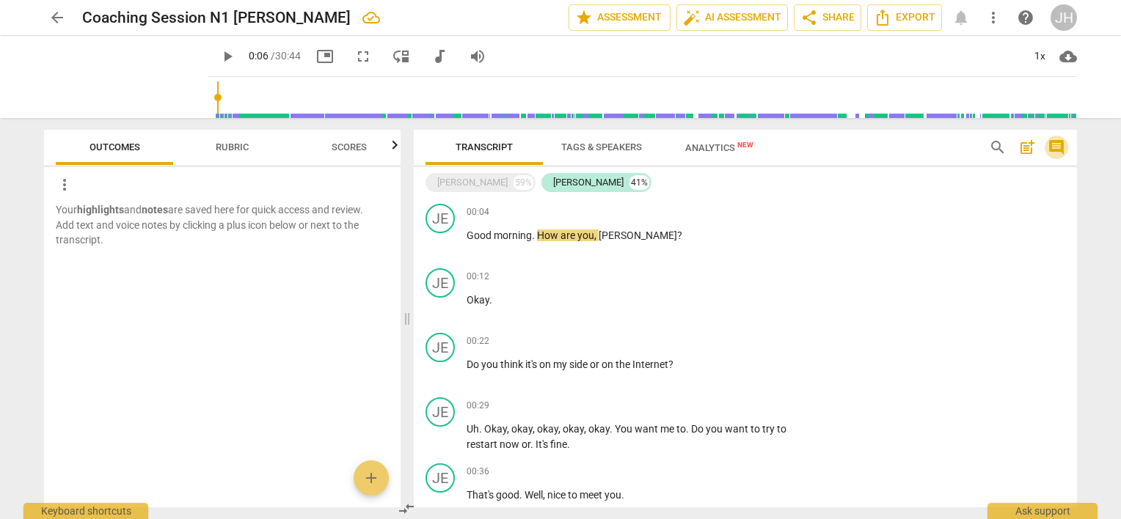
click at [1053, 139] on span "comment" at bounding box center [1057, 148] width 18 height 18
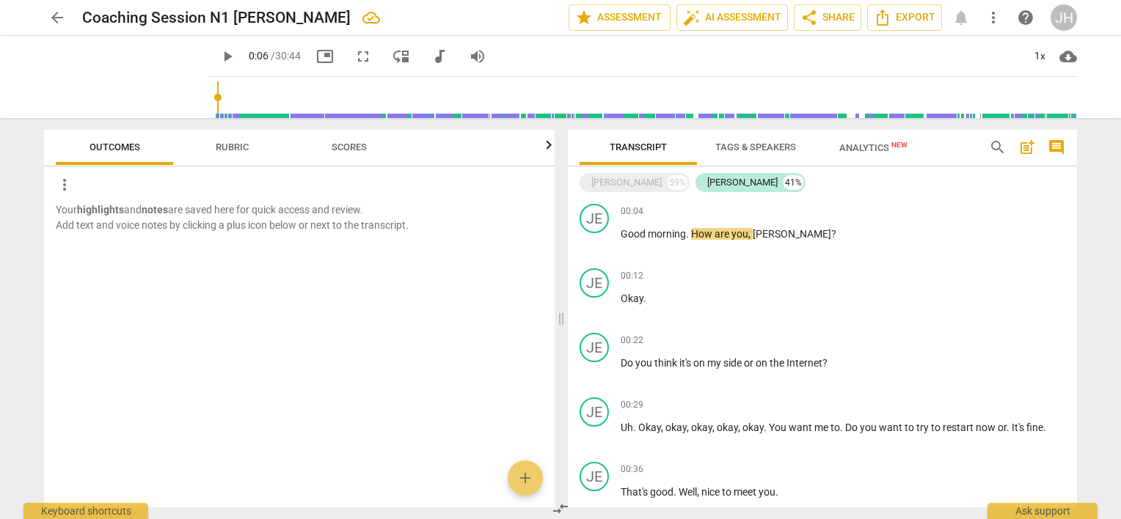
click at [1053, 139] on span "comment" at bounding box center [1057, 148] width 18 height 18
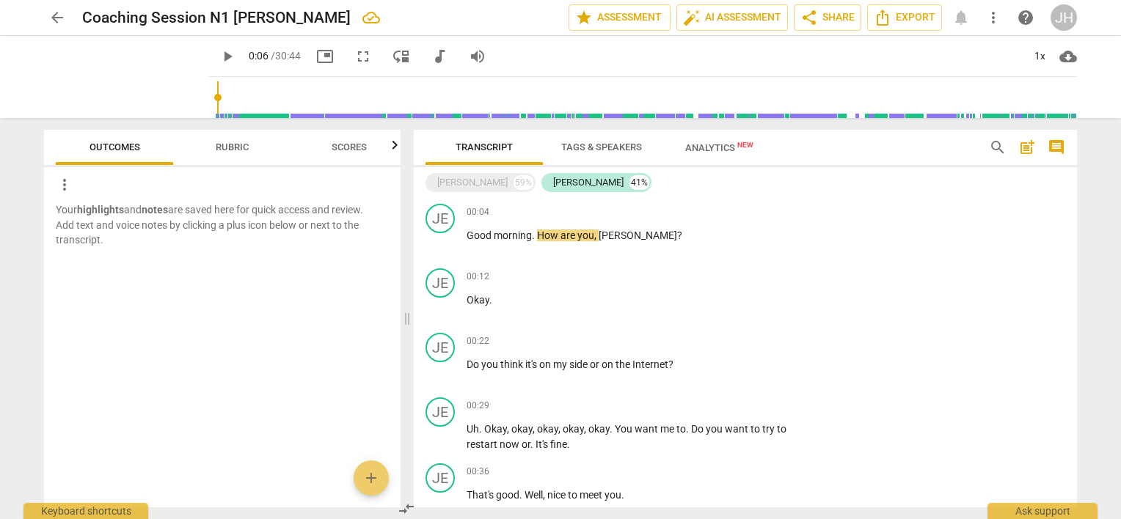
click at [222, 150] on span "Rubric" at bounding box center [232, 147] width 33 height 11
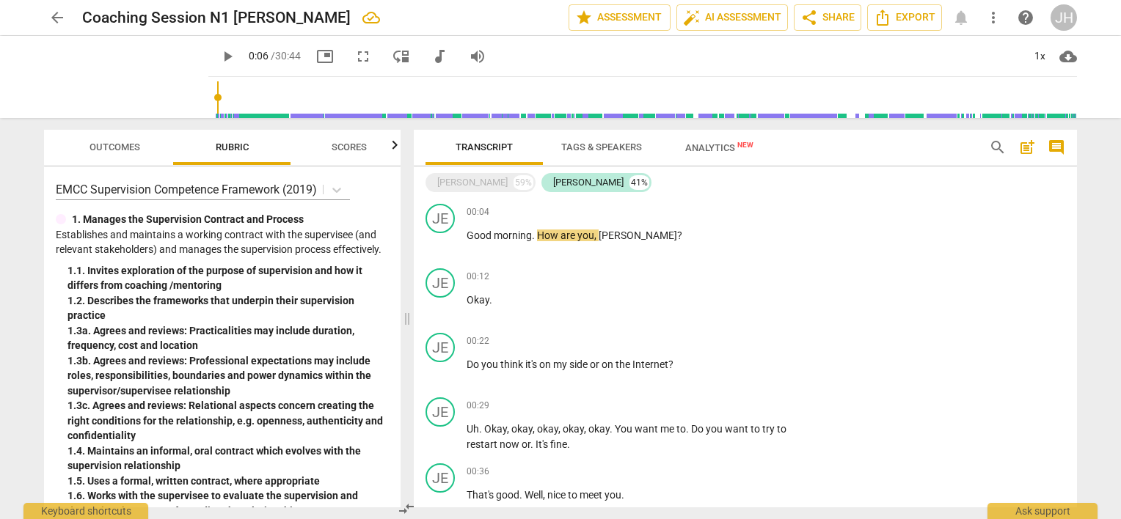
click at [1057, 141] on span "comment" at bounding box center [1057, 148] width 18 height 18
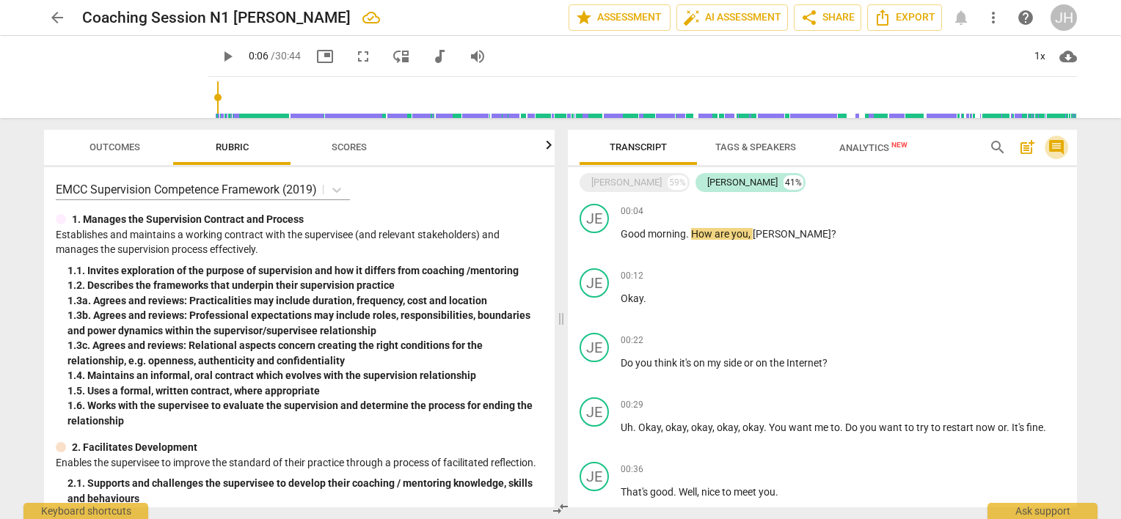
click at [1057, 141] on span "comment" at bounding box center [1057, 148] width 18 height 18
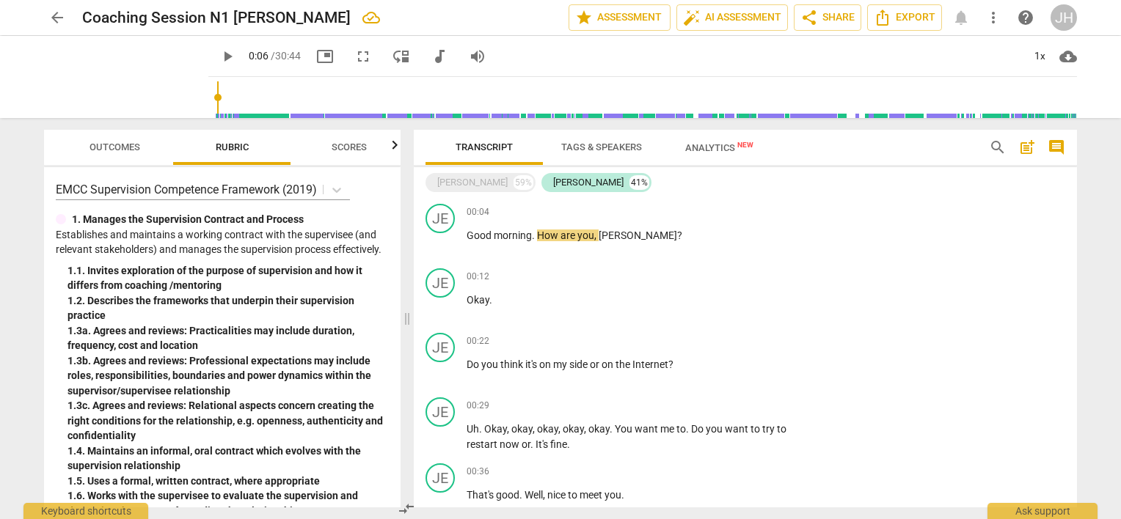
click at [119, 148] on span "Outcomes" at bounding box center [114, 147] width 51 height 11
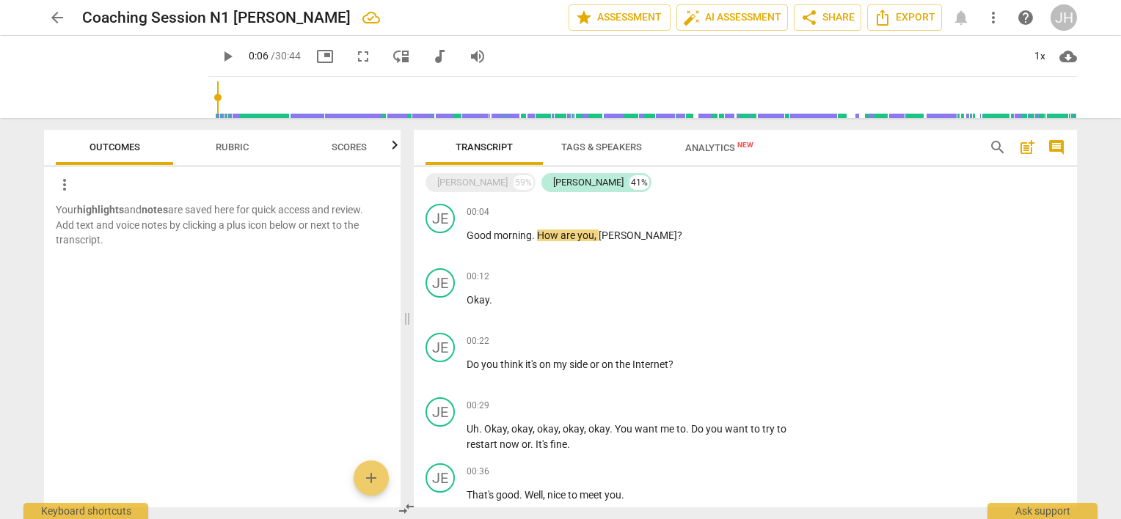
click at [129, 228] on p "Your highlights and notes are saved here for quick access and review. Add text …" at bounding box center [222, 224] width 333 height 45
click at [129, 216] on p "Your highlights and notes are saved here for quick access and review. Add text …" at bounding box center [222, 224] width 333 height 45
click at [91, 507] on div "Keyboard shortcuts" at bounding box center [85, 507] width 125 height 23
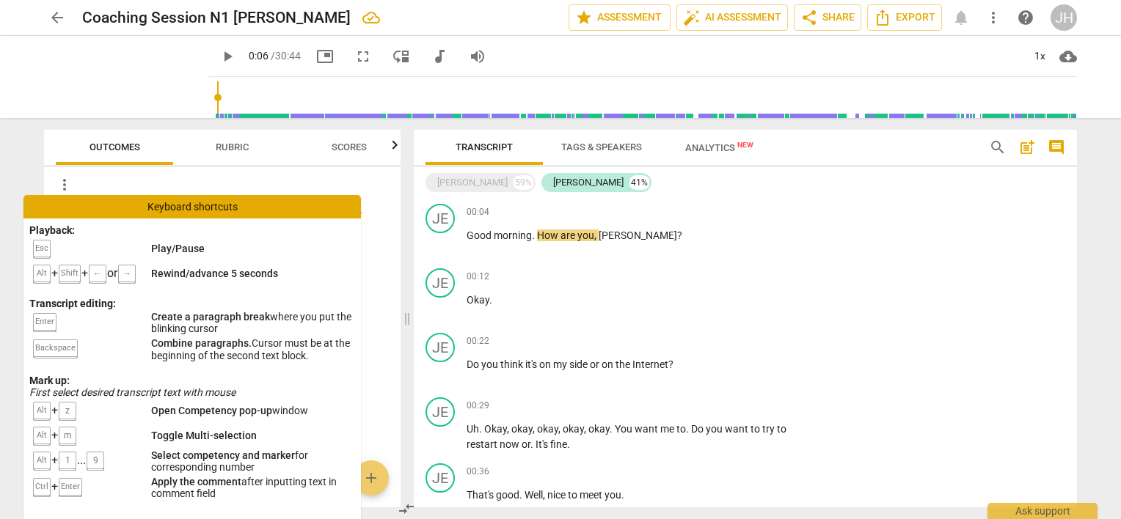
click at [366, 181] on div "more_vert" at bounding box center [228, 184] width 345 height 23
click at [226, 173] on div "more_vert" at bounding box center [228, 184] width 345 height 23
click at [954, 236] on div "JE play_arrow pause 00:04 + Add competency keyboard_arrow_right Good morning . …" at bounding box center [745, 230] width 663 height 65
click at [1102, 208] on div "arrow_back Coaching Session N1 Jean Heliere edit star Assessment auto_fix_high …" at bounding box center [560, 259] width 1121 height 519
click at [215, 206] on div "Keyboard shortcuts" at bounding box center [191, 206] width 337 height 23
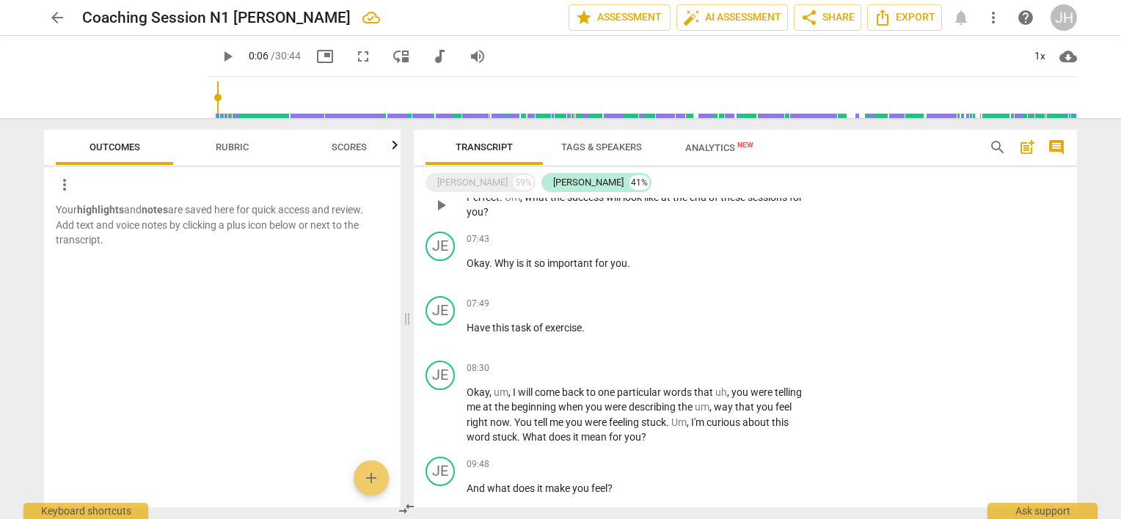
scroll to position [880, 0]
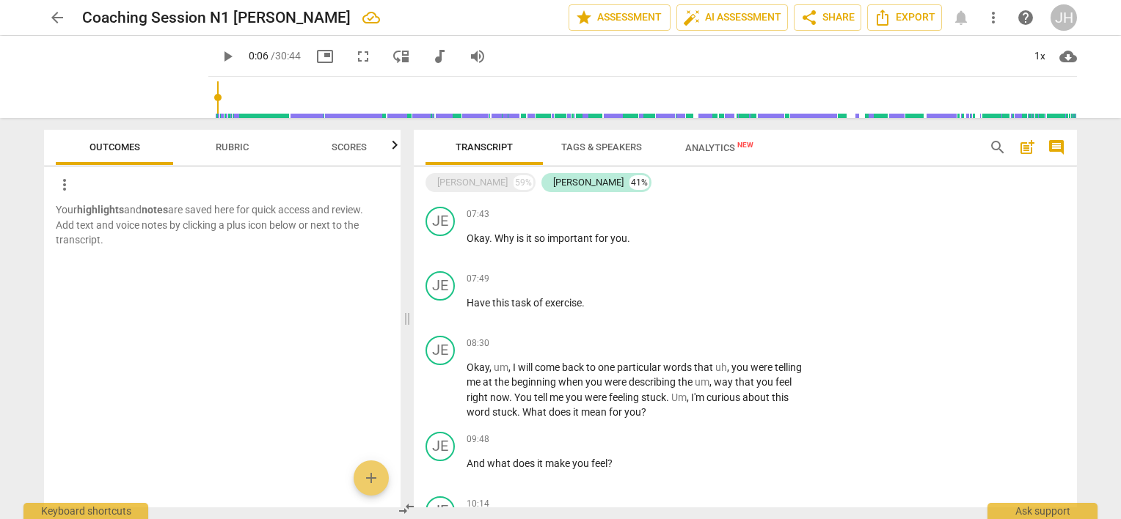
click at [725, 147] on span "Analytics New" at bounding box center [719, 147] width 68 height 11
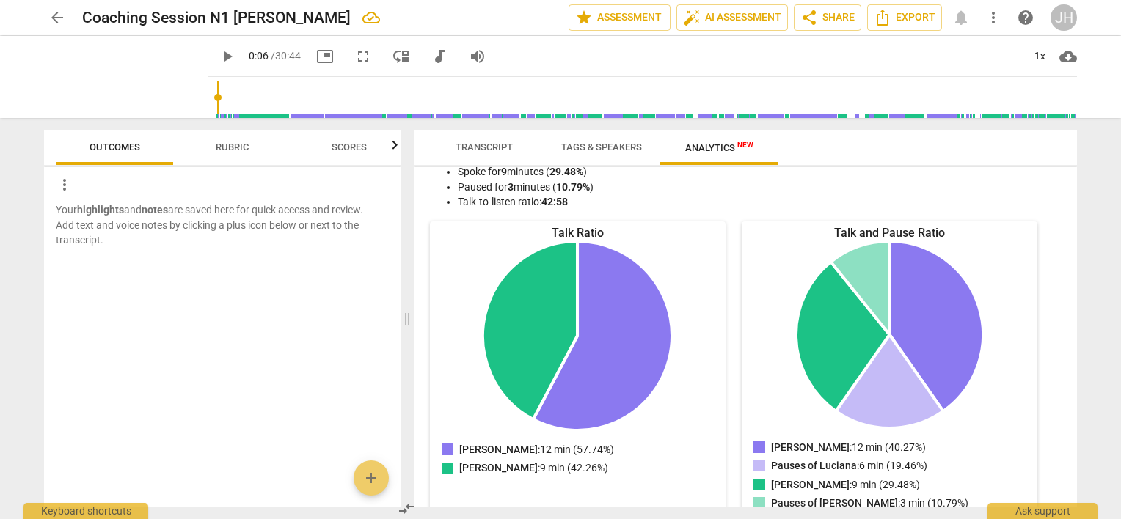
scroll to position [0, 0]
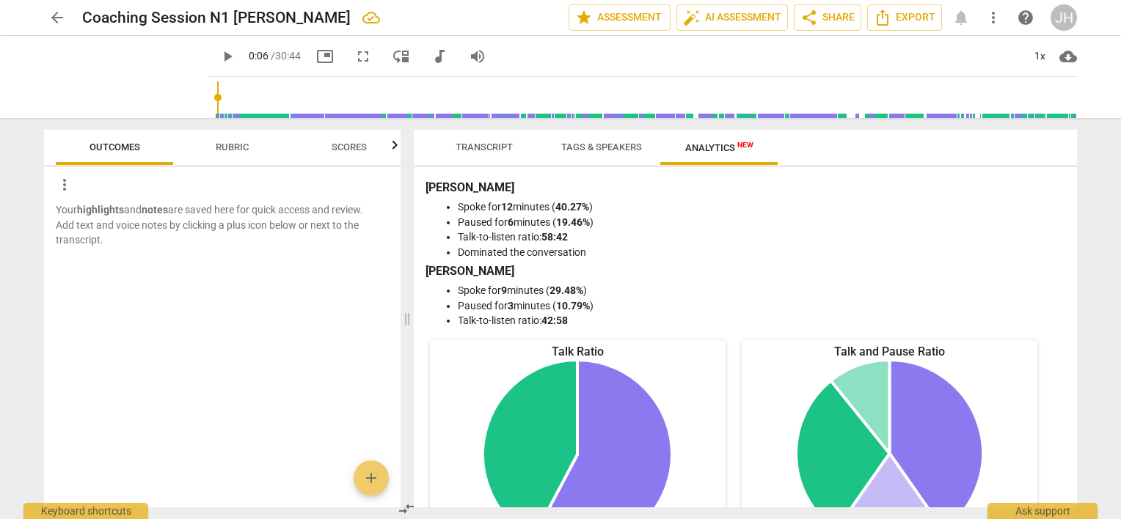
click at [487, 150] on span "Transcript" at bounding box center [484, 147] width 57 height 11
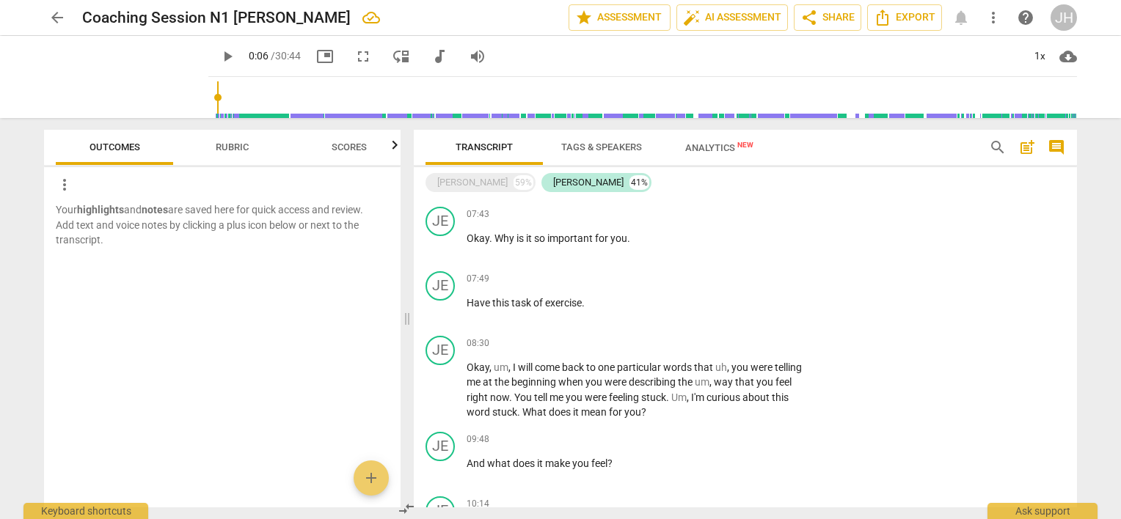
click at [1059, 152] on span "comment" at bounding box center [1057, 148] width 18 height 18
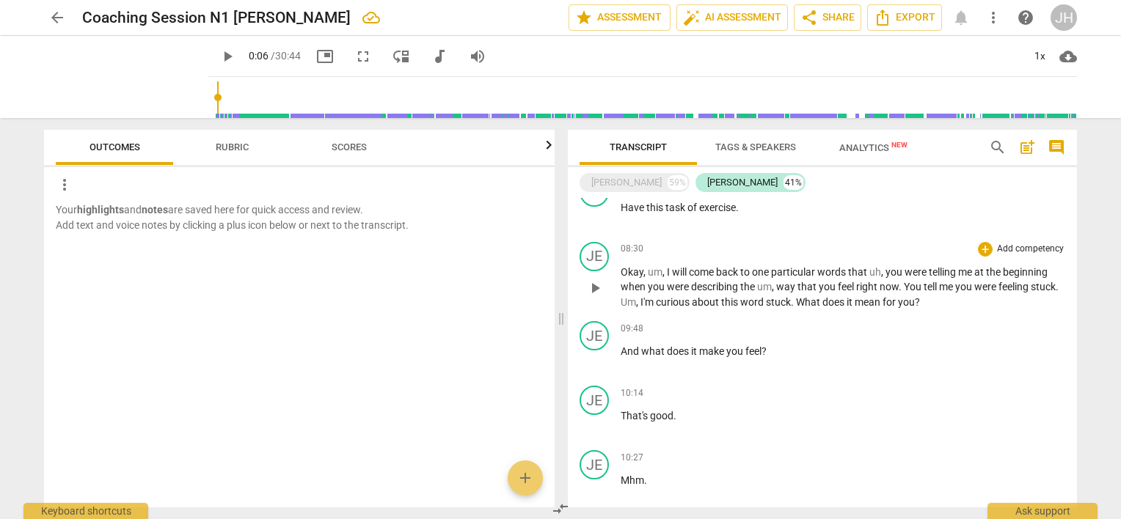
scroll to position [943, 0]
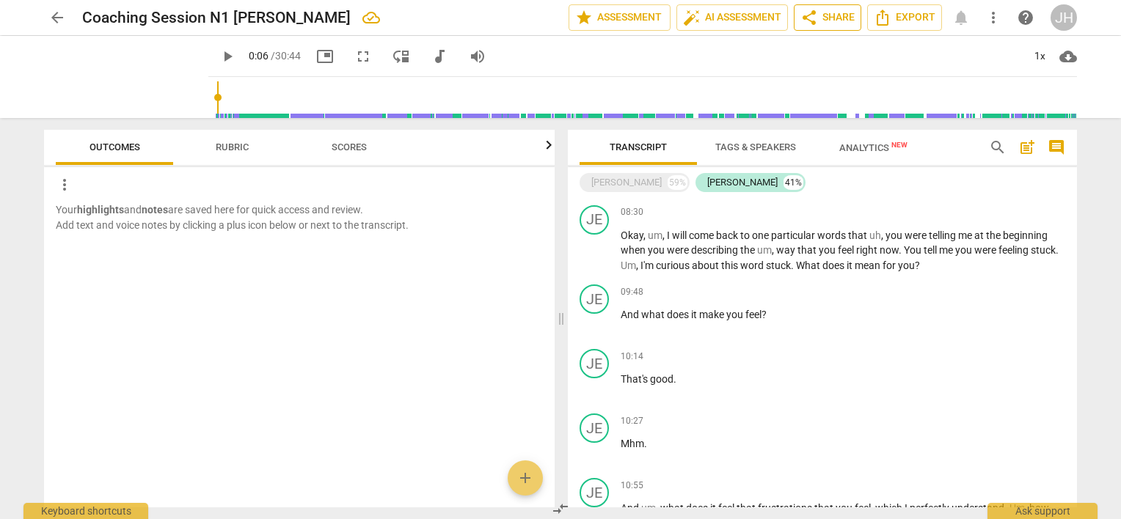
click at [804, 18] on span "share" at bounding box center [809, 18] width 18 height 18
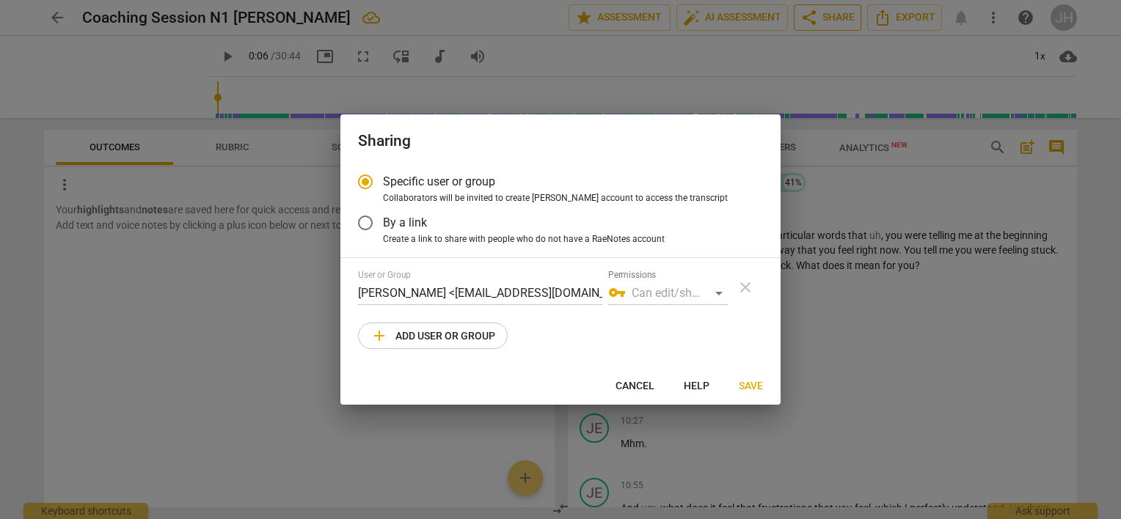
radio input "false"
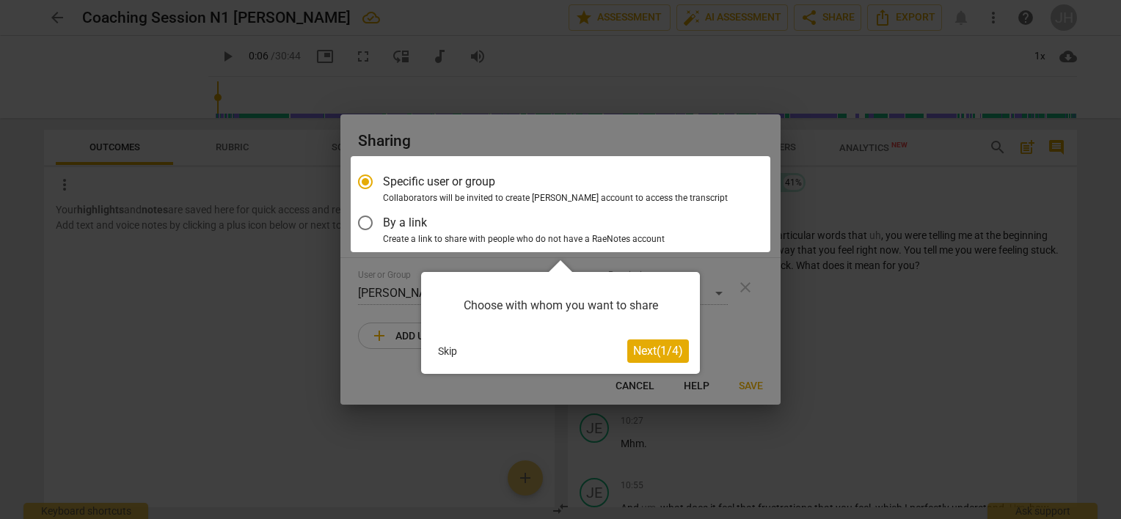
click at [480, 192] on div at bounding box center [561, 204] width 420 height 96
click at [646, 346] on span "Next ( 1 / 4 )" at bounding box center [658, 351] width 50 height 14
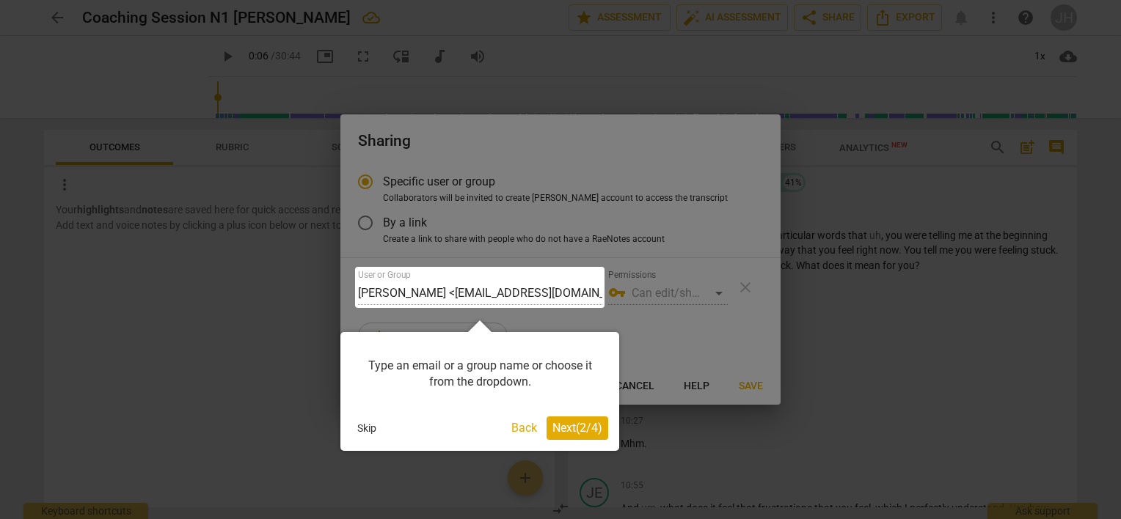
click at [571, 431] on span "Next ( 2 / 4 )" at bounding box center [577, 428] width 50 height 14
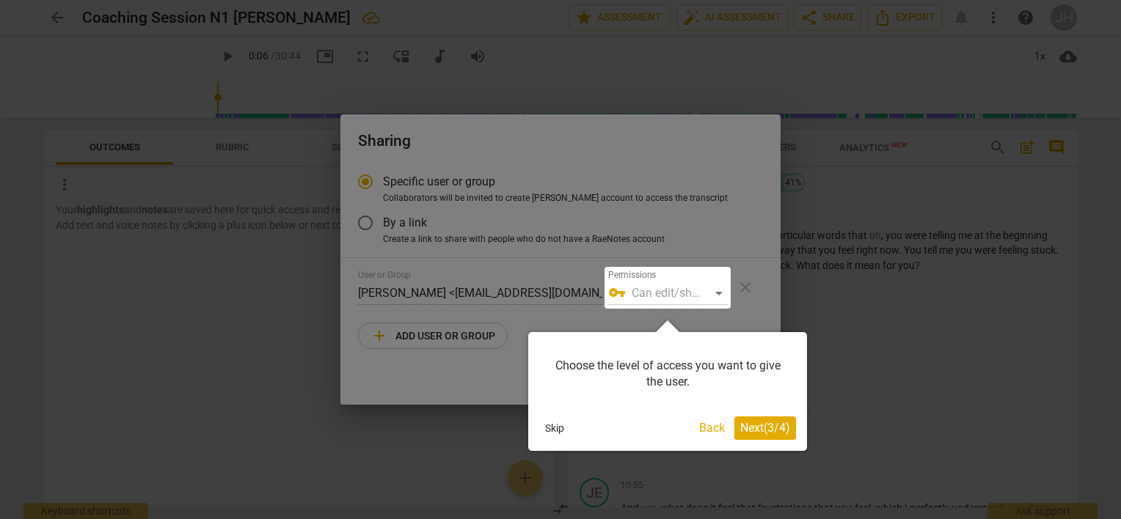
click at [698, 293] on div at bounding box center [667, 288] width 126 height 42
click at [740, 430] on span "Next ( 3 / 4 )" at bounding box center [765, 428] width 50 height 14
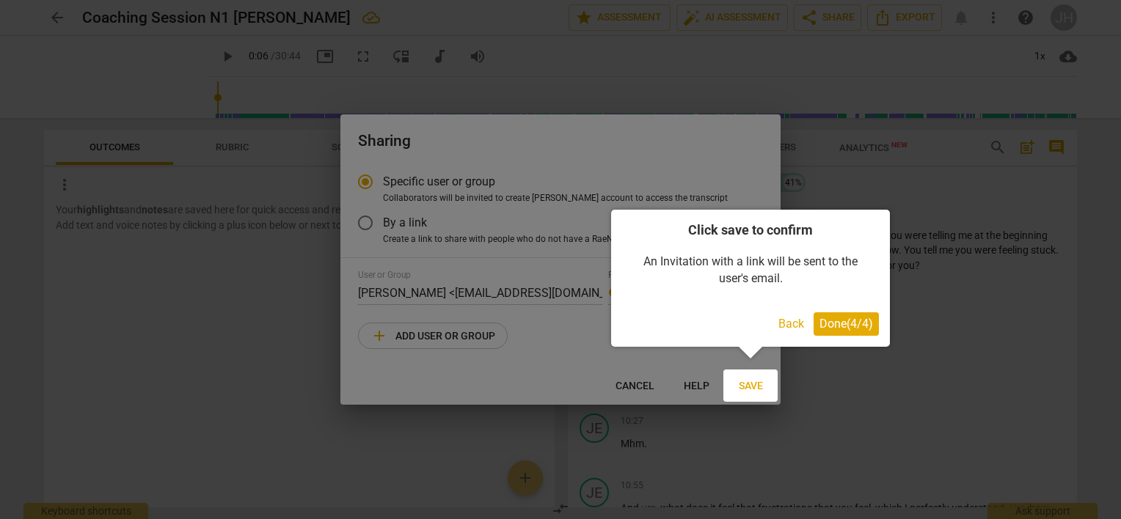
click at [819, 322] on span "Done ( 4 / 4 )" at bounding box center [846, 324] width 54 height 14
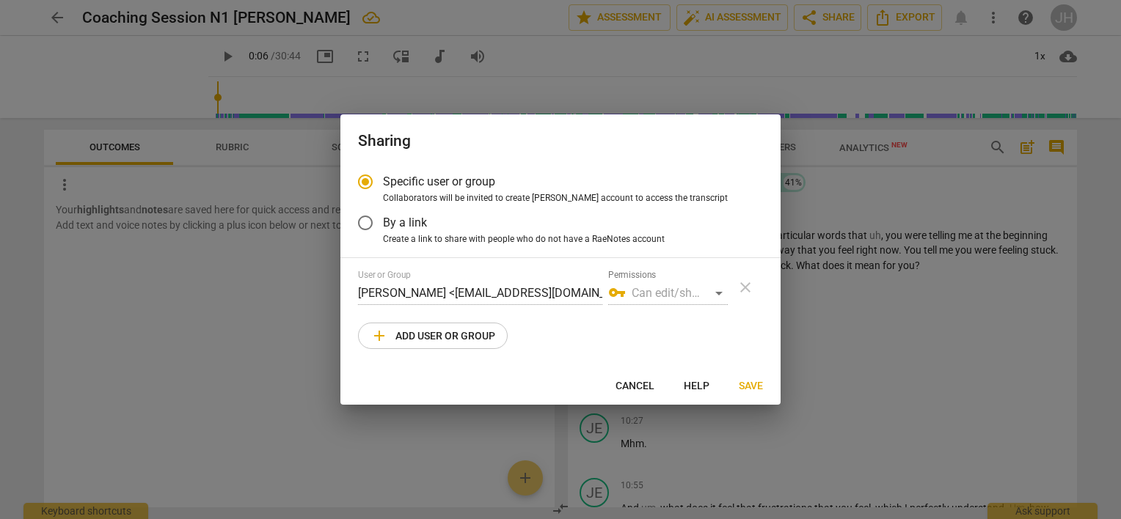
click at [719, 292] on div "vpn_key Can edit/share" at bounding box center [668, 293] width 120 height 23
click at [669, 291] on div "vpn_key Can edit/share" at bounding box center [668, 293] width 120 height 23
click at [481, 229] on label "By a link" at bounding box center [549, 222] width 403 height 35
click at [383, 229] on input "By a link" at bounding box center [365, 222] width 35 height 35
radio input "false"
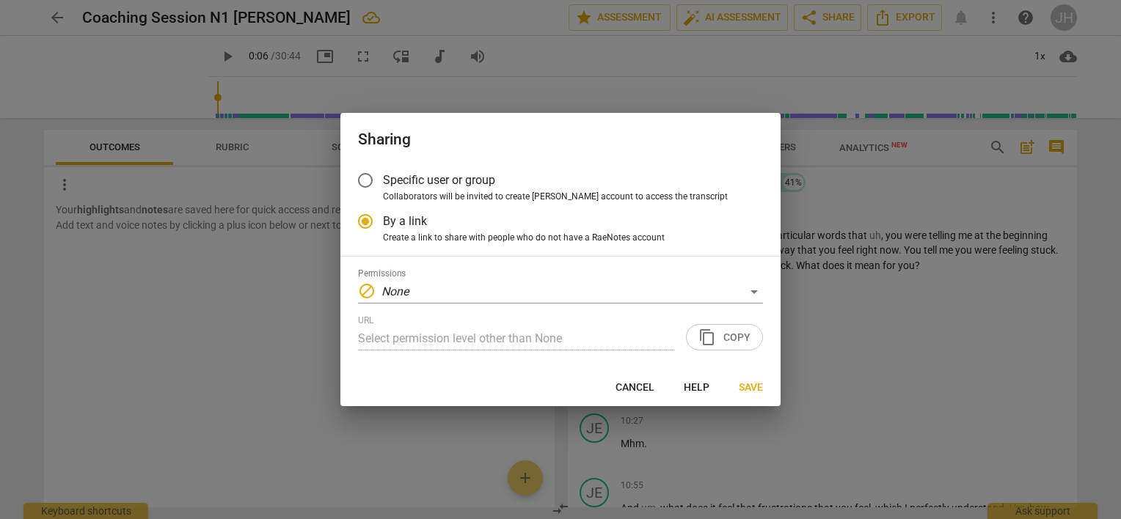
click at [490, 188] on span "Specific user or group" at bounding box center [439, 180] width 112 height 17
click at [383, 188] on input "Specific user or group" at bounding box center [365, 180] width 35 height 35
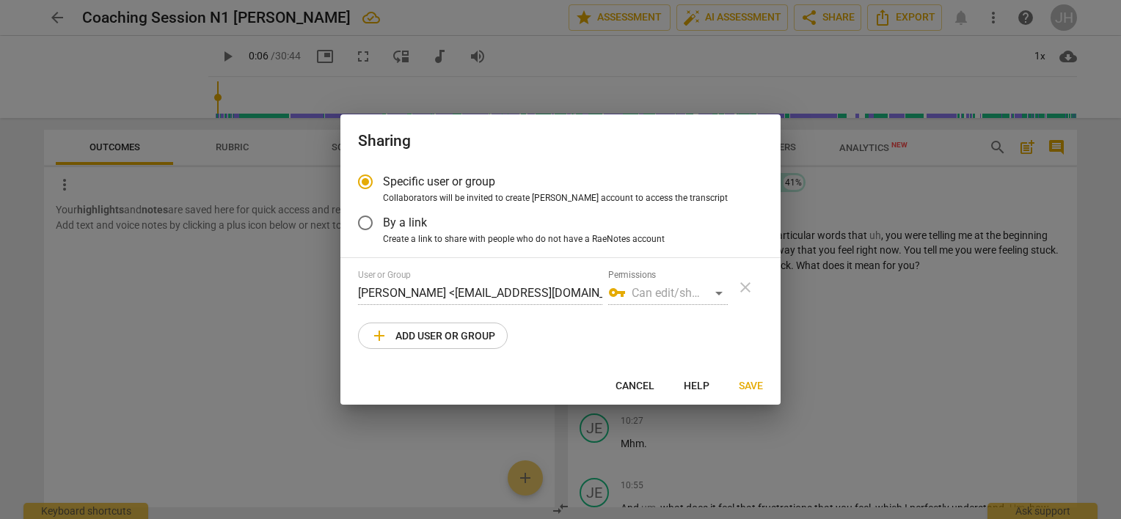
click at [684, 291] on div "vpn_key Can edit/share" at bounding box center [668, 293] width 120 height 23
click at [621, 293] on span "vpn_key" at bounding box center [617, 293] width 18 height 18
click at [719, 292] on div "vpn_key Can edit/share" at bounding box center [668, 293] width 120 height 23
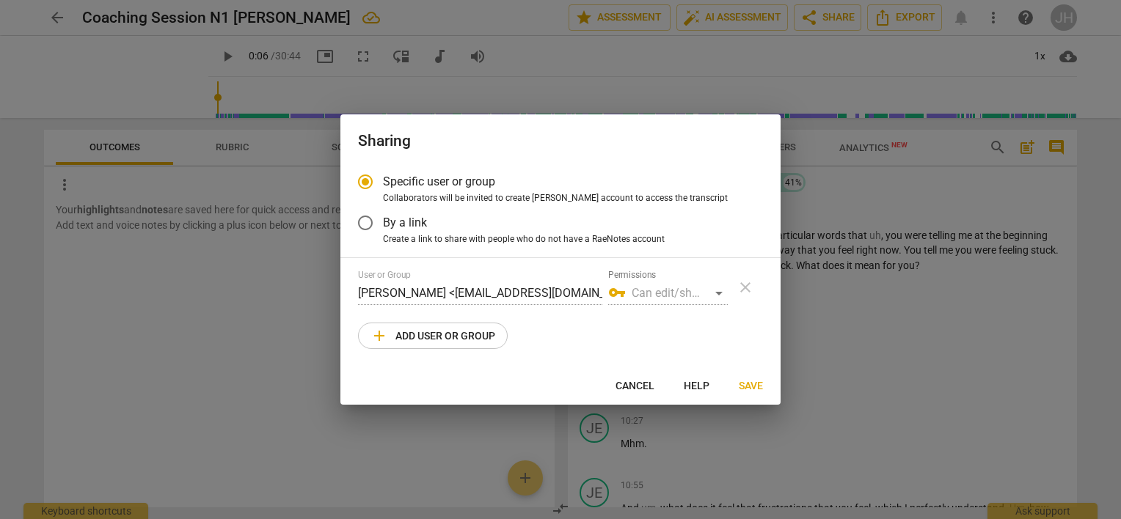
click at [756, 386] on span "Save" at bounding box center [751, 386] width 24 height 15
radio input "false"
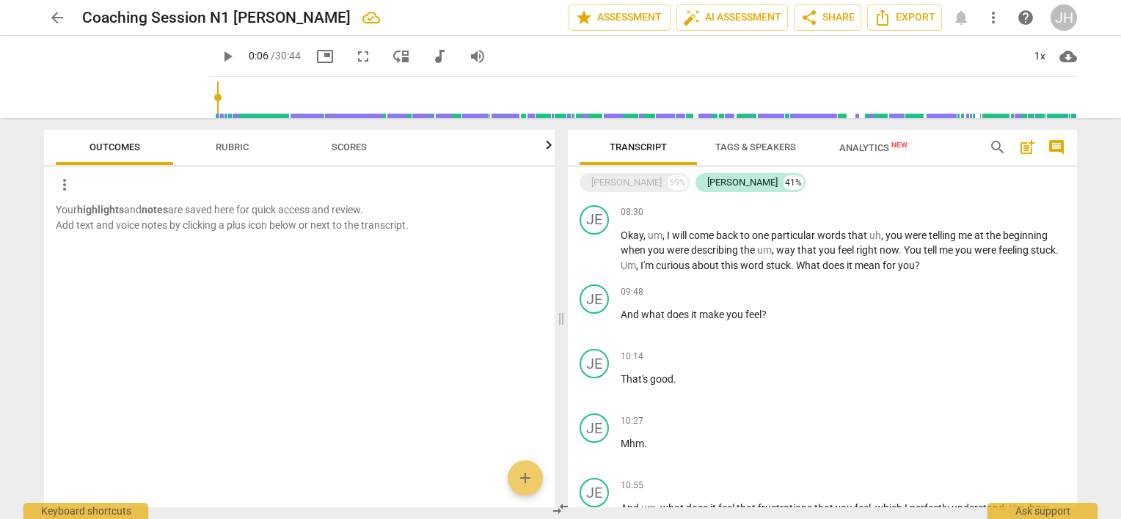
click at [1094, 151] on div "arrow_back Coaching Session N1 Jean Heliere edit star Assessment auto_fix_high …" at bounding box center [560, 259] width 1121 height 519
click at [818, 18] on span "share Share" at bounding box center [827, 18] width 54 height 18
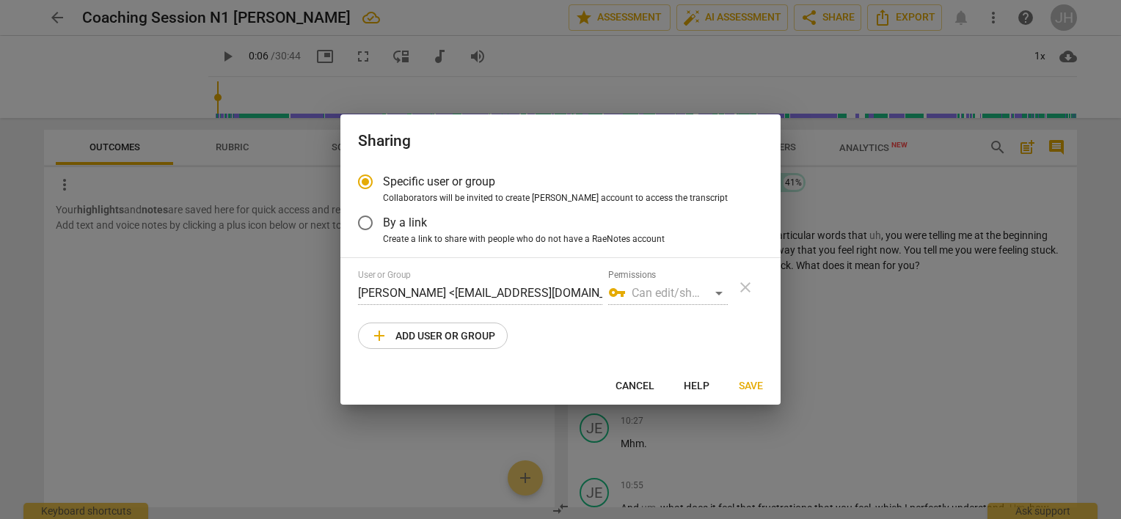
click at [467, 186] on span "Specific user or group" at bounding box center [439, 181] width 112 height 17
click at [383, 186] on input "Specific user or group" at bounding box center [365, 181] width 35 height 35
radio input "true"
click at [453, 339] on span "add Add user or group" at bounding box center [432, 336] width 125 height 18
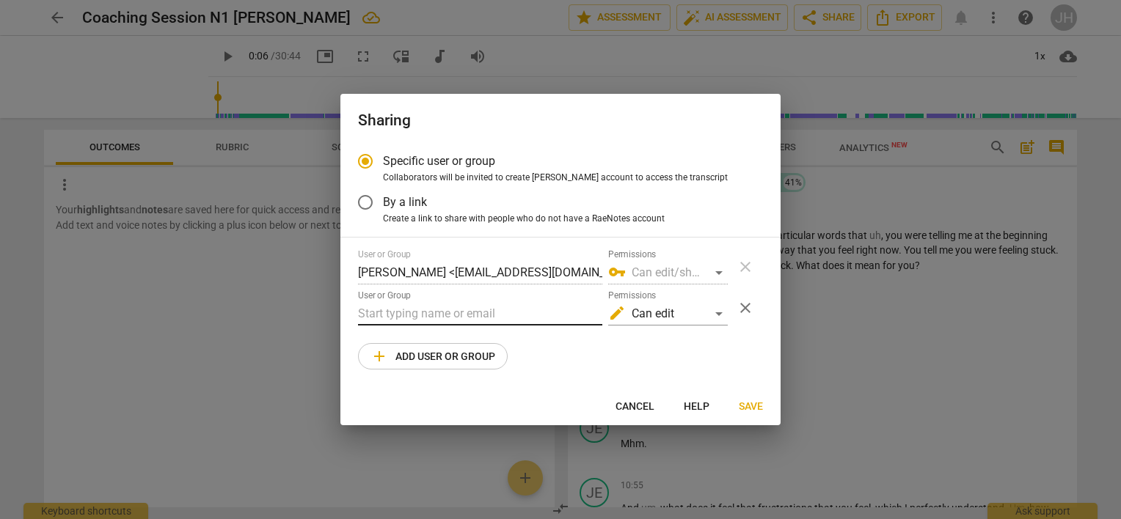
click at [423, 309] on input "text" at bounding box center [480, 313] width 244 height 23
paste input "pamela@transformbda.com"
type input "pamela@transformbda.com"
click at [718, 310] on div "edit Can edit" at bounding box center [668, 313] width 120 height 23
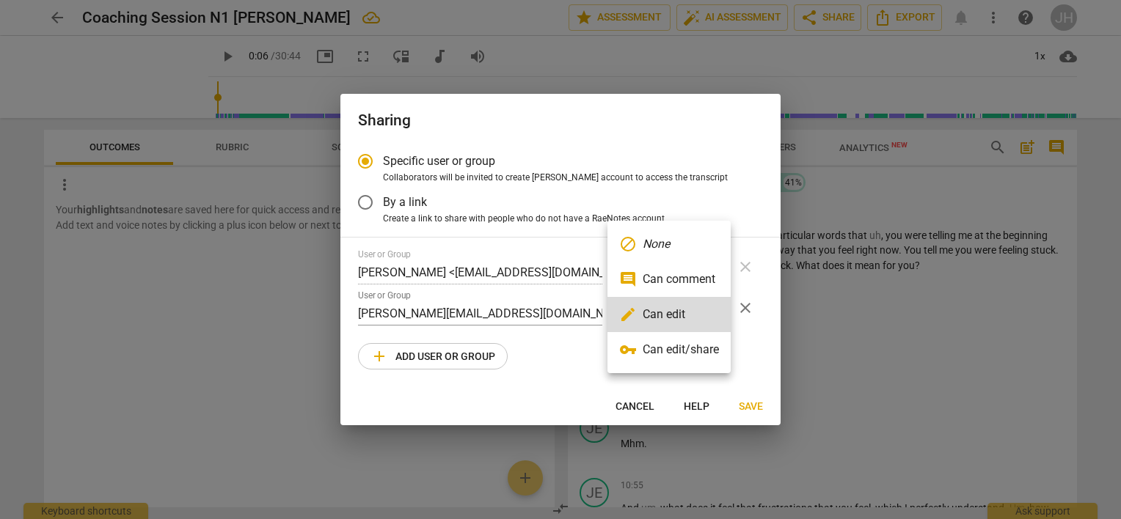
click at [704, 347] on li "vpn_key Can edit/share" at bounding box center [668, 349] width 123 height 35
radio input "false"
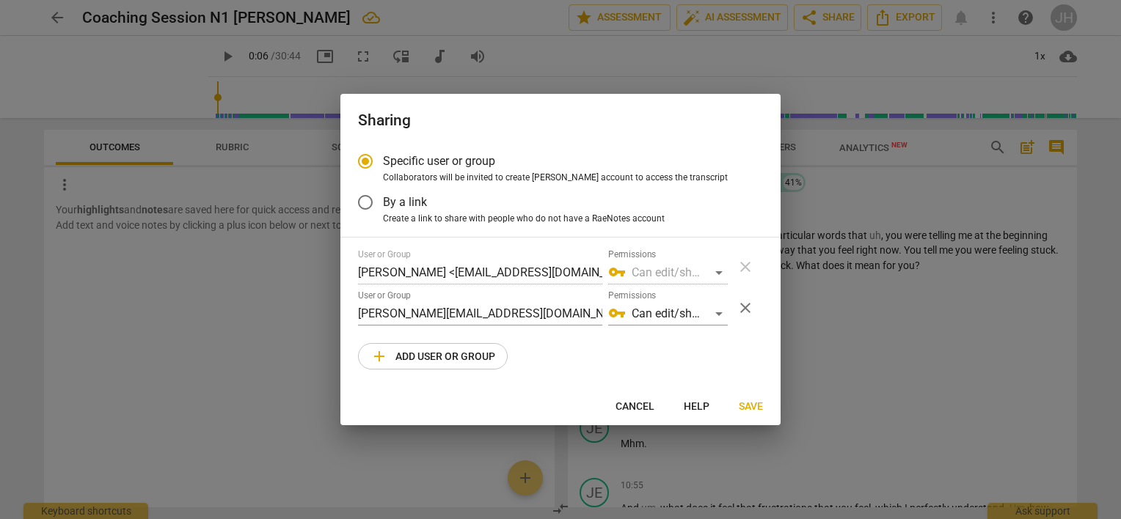
click at [701, 351] on div "User or Group Jean Heliere <jeanheliere.coaching@gmail.com> Permissions vpn_key…" at bounding box center [560, 309] width 405 height 120
click at [754, 407] on span "Save" at bounding box center [751, 407] width 24 height 15
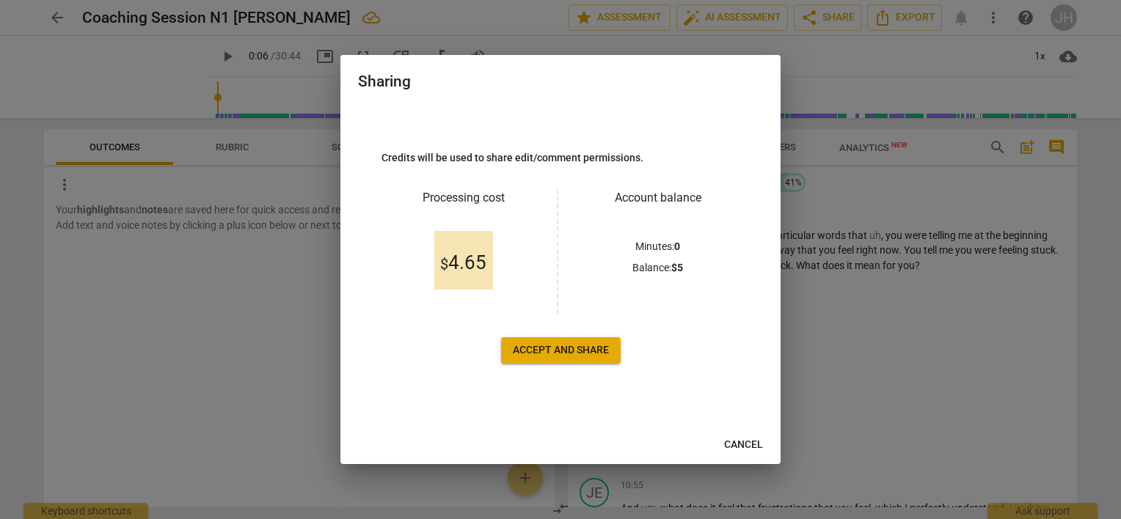
click at [593, 351] on span "Accept and share" at bounding box center [561, 350] width 96 height 15
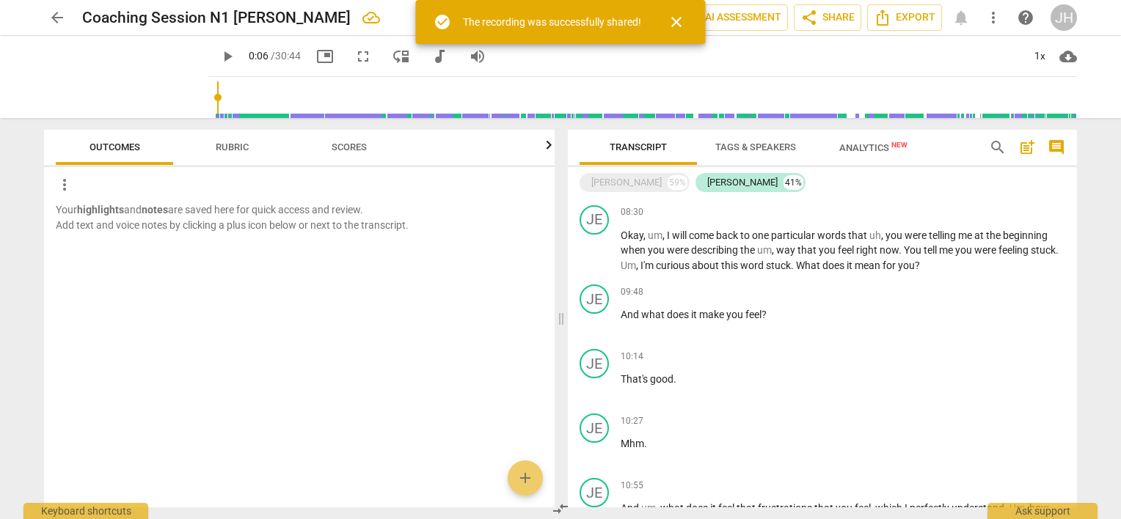
click at [769, 51] on div "play_arrow 0:06 / 30:44 picture_in_picture fullscreen move_down audiotrack volu…" at bounding box center [642, 56] width 869 height 41
click at [682, 23] on span "close" at bounding box center [677, 22] width 18 height 18
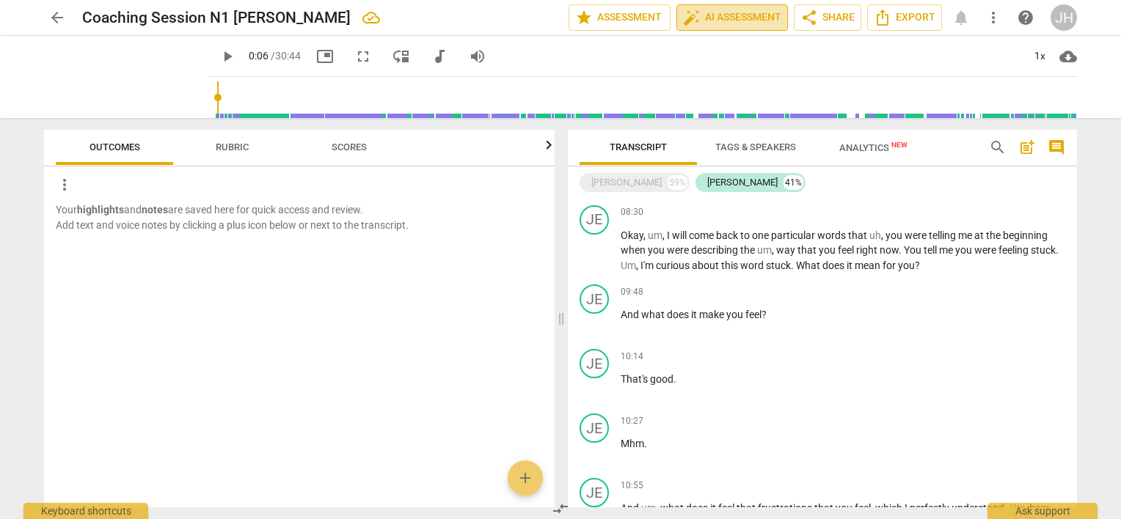
click at [712, 17] on span "auto_fix_high AI Assessment" at bounding box center [732, 18] width 98 height 18
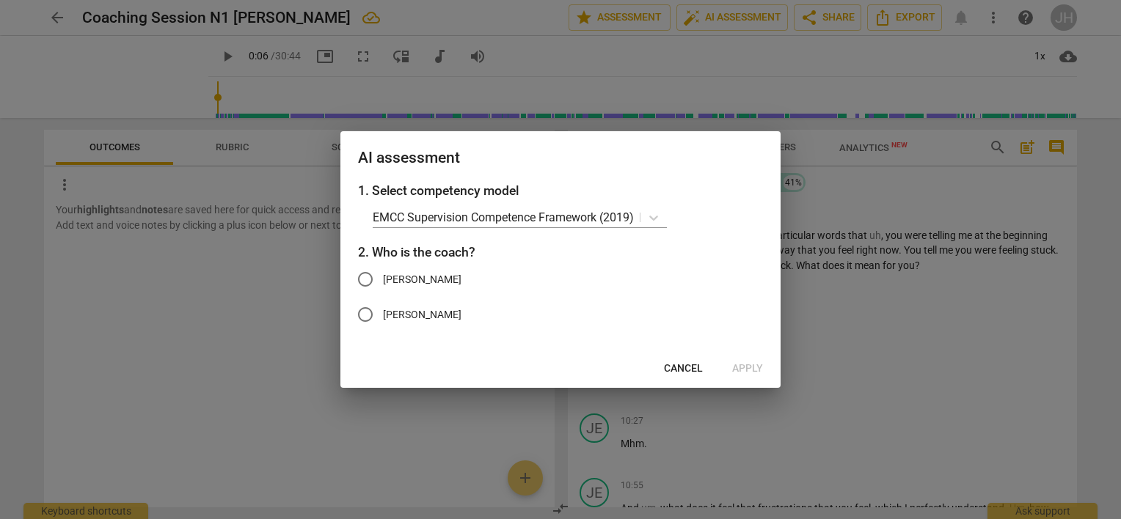
click at [414, 315] on label "[PERSON_NAME]" at bounding box center [549, 314] width 403 height 35
click at [383, 315] on input "[PERSON_NAME]" at bounding box center [365, 314] width 35 height 35
radio input "true"
click at [749, 373] on span "Apply" at bounding box center [747, 369] width 31 height 15
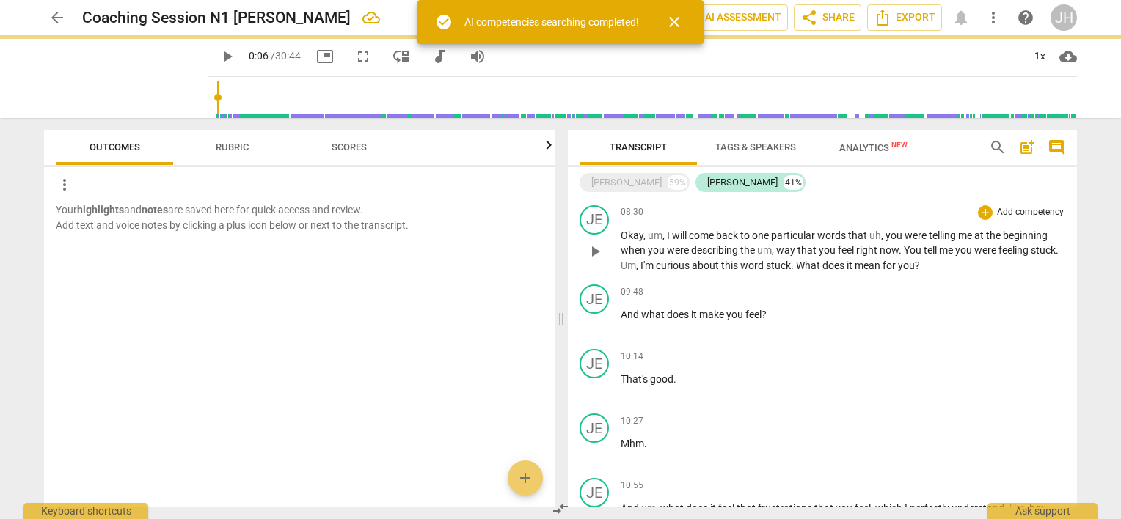
type input "6"
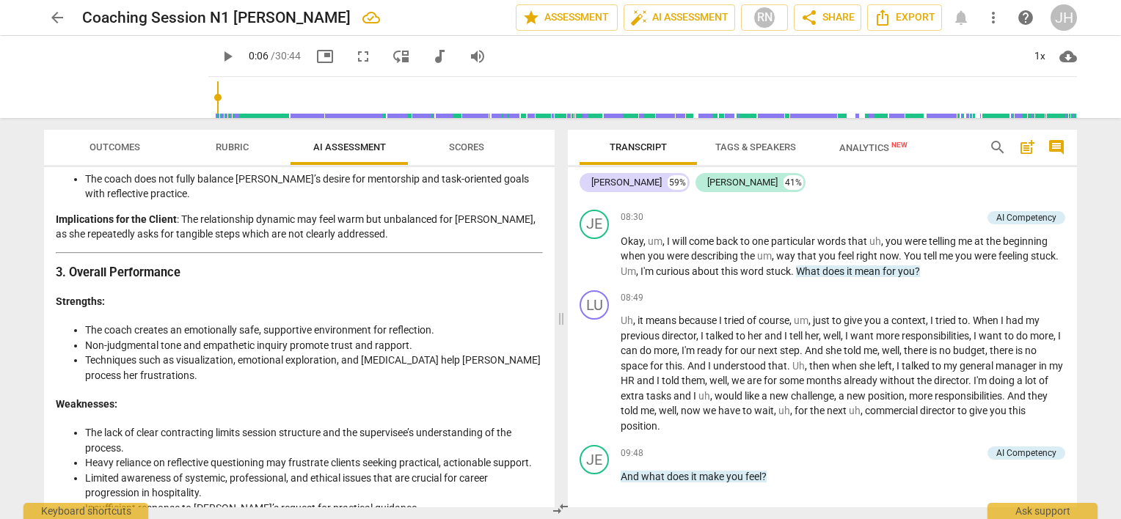
scroll to position [2389, 0]
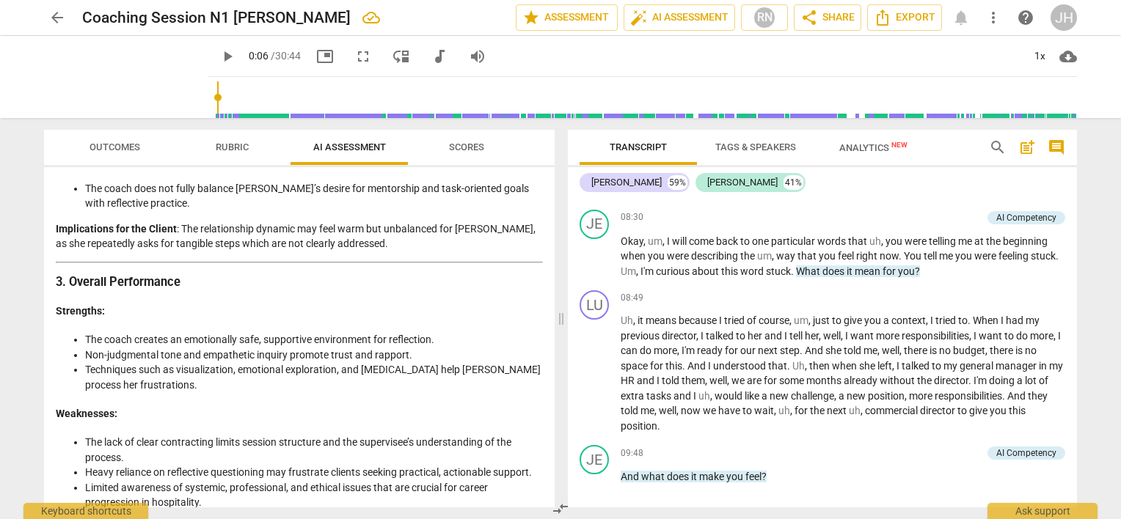
click at [464, 147] on span "Scores" at bounding box center [466, 147] width 35 height 11
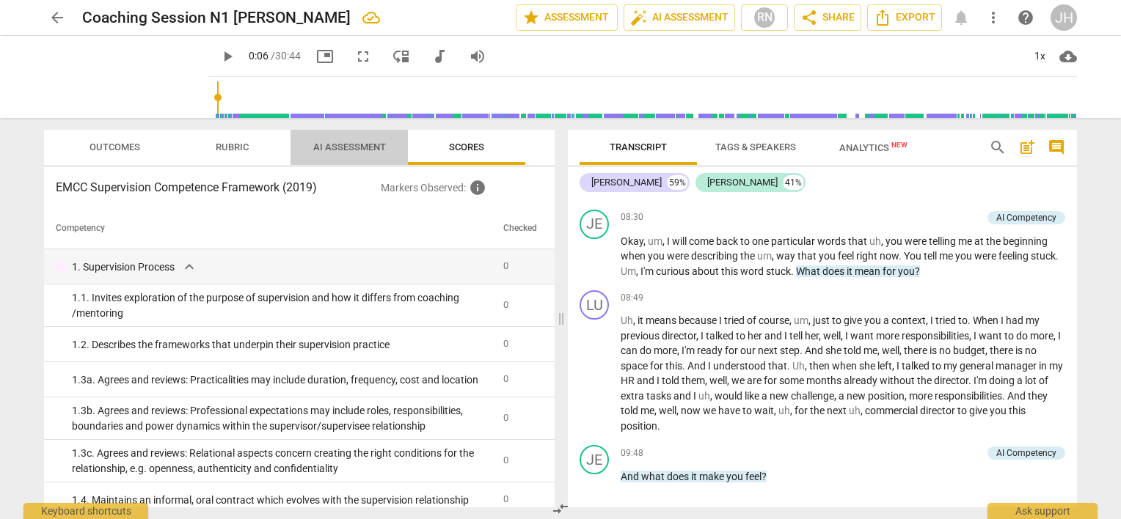
click at [345, 144] on span "AI Assessment" at bounding box center [349, 147] width 73 height 11
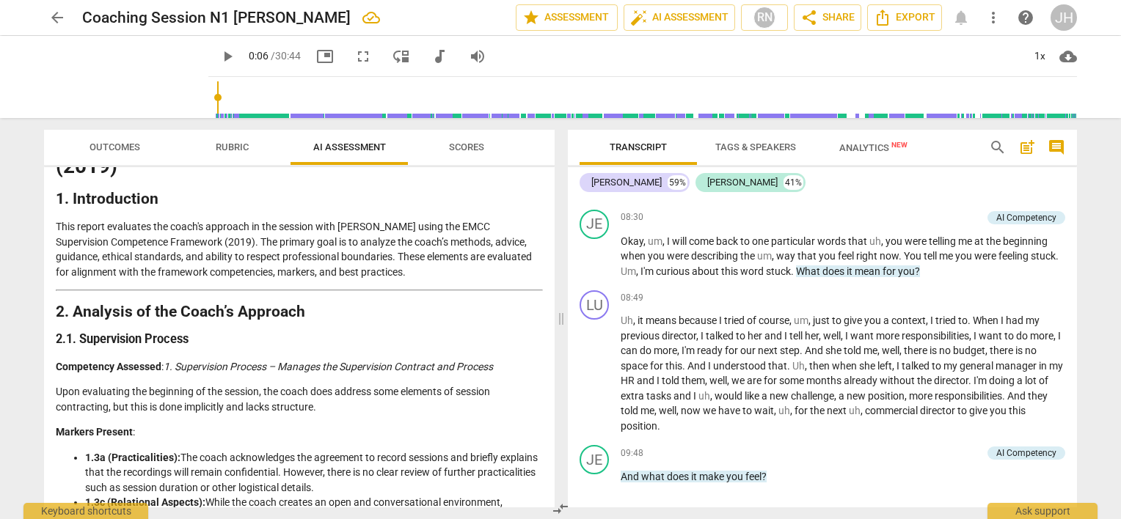
scroll to position [0, 0]
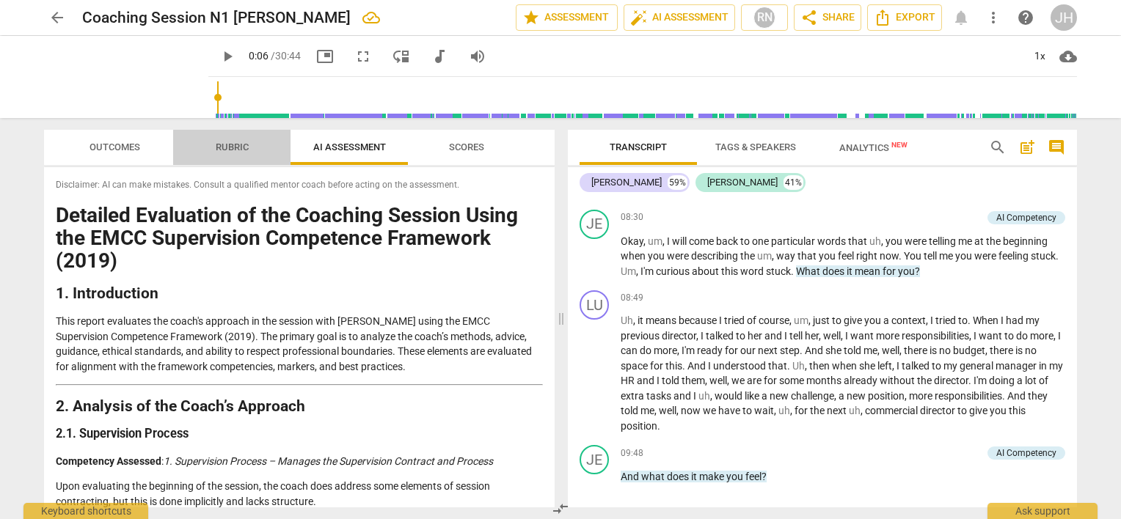
click at [236, 153] on span "Rubric" at bounding box center [232, 148] width 68 height 20
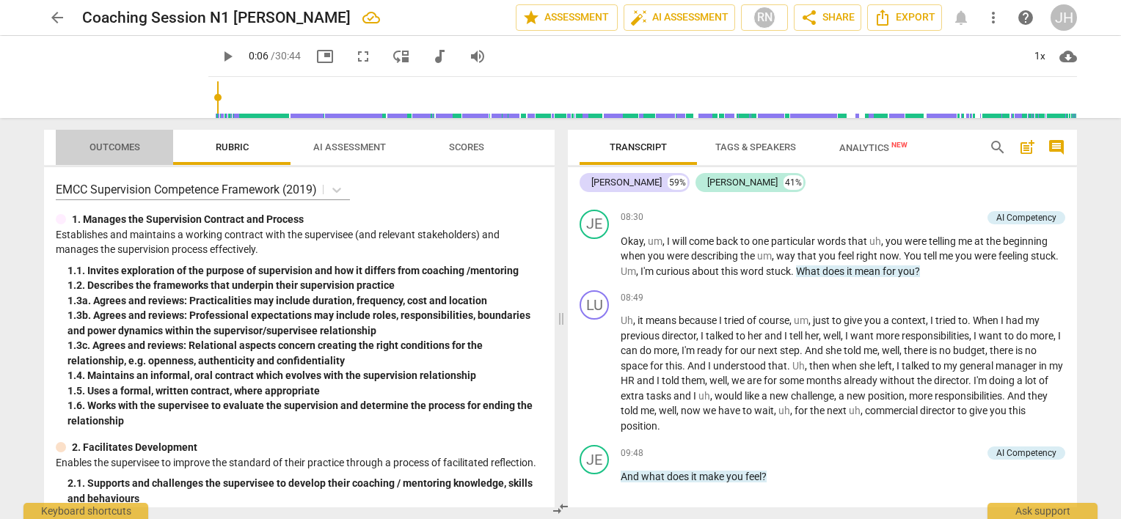
click at [106, 145] on span "Outcomes" at bounding box center [114, 147] width 51 height 11
